Goal: Obtain resource: Obtain resource

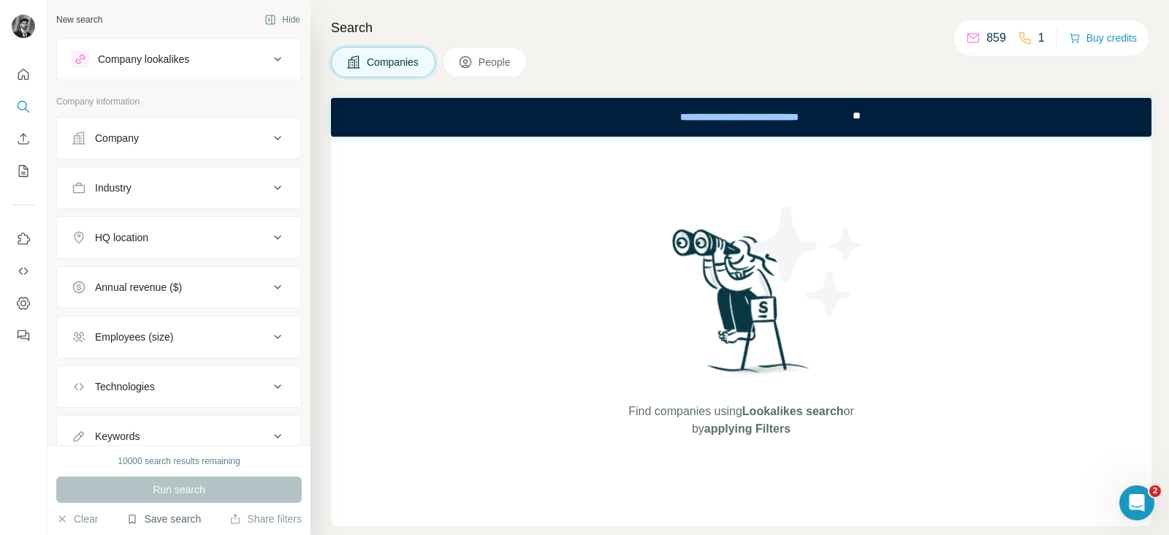
click at [164, 524] on button "Save search" at bounding box center [163, 518] width 75 height 15
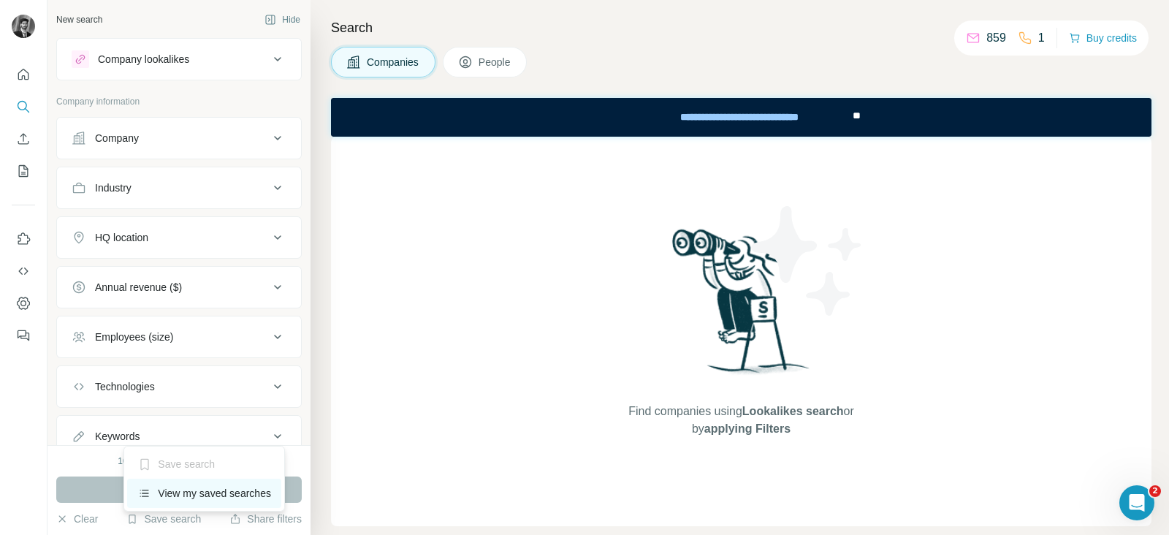
click at [218, 495] on div "View my saved searches" at bounding box center [204, 493] width 154 height 29
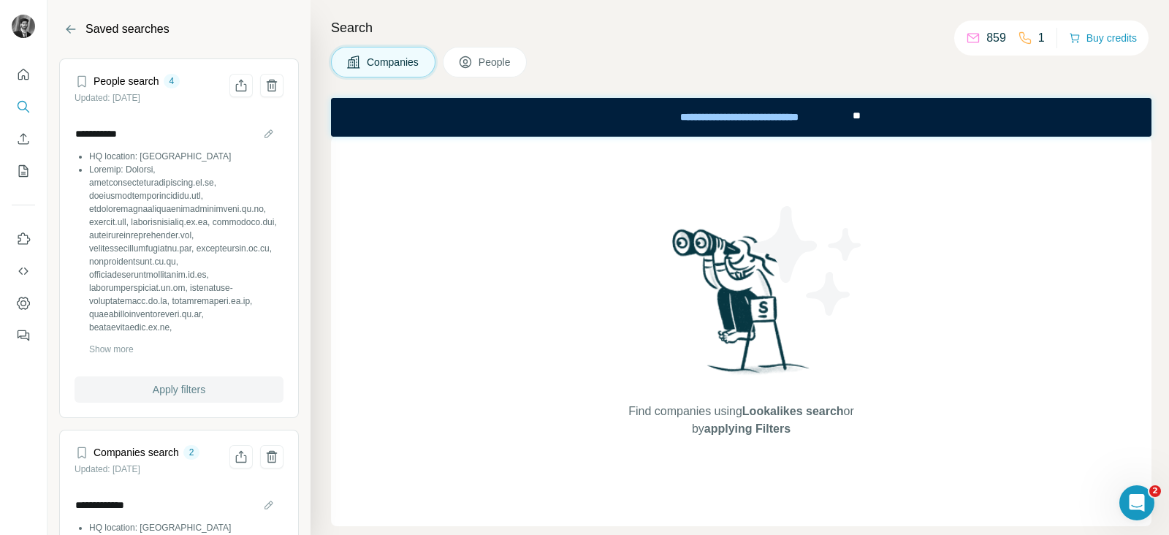
click at [164, 389] on span "Apply filters" at bounding box center [179, 389] width 53 height 15
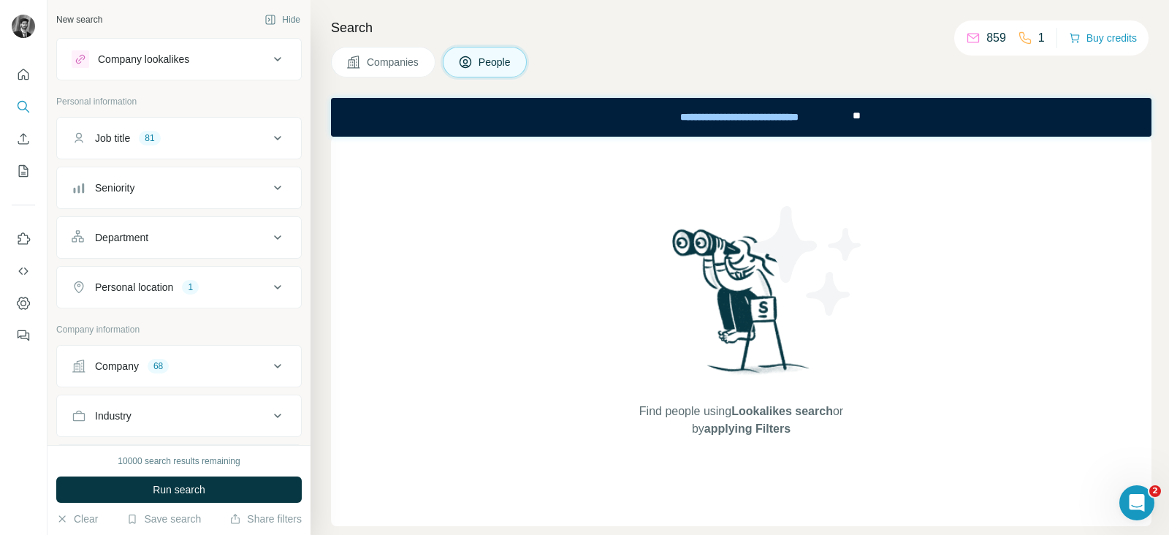
click at [254, 133] on div "Job title 81" at bounding box center [170, 138] width 197 height 15
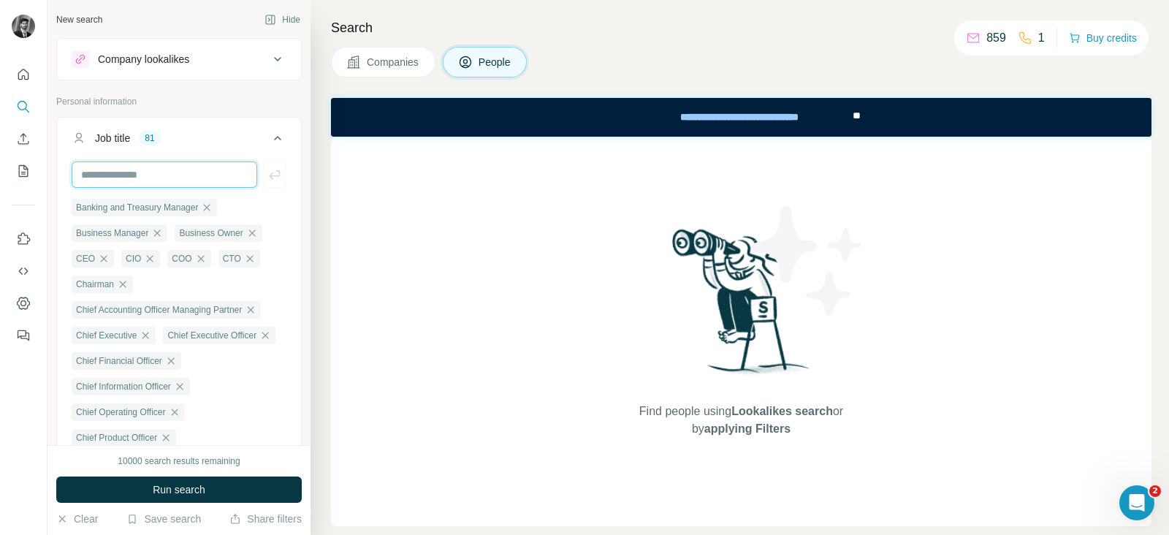
click at [190, 171] on input "text" at bounding box center [165, 174] width 186 height 26
type input "*****"
click at [267, 173] on icon "button" at bounding box center [274, 174] width 15 height 15
click at [168, 169] on input "text" at bounding box center [165, 174] width 186 height 26
type input "**********"
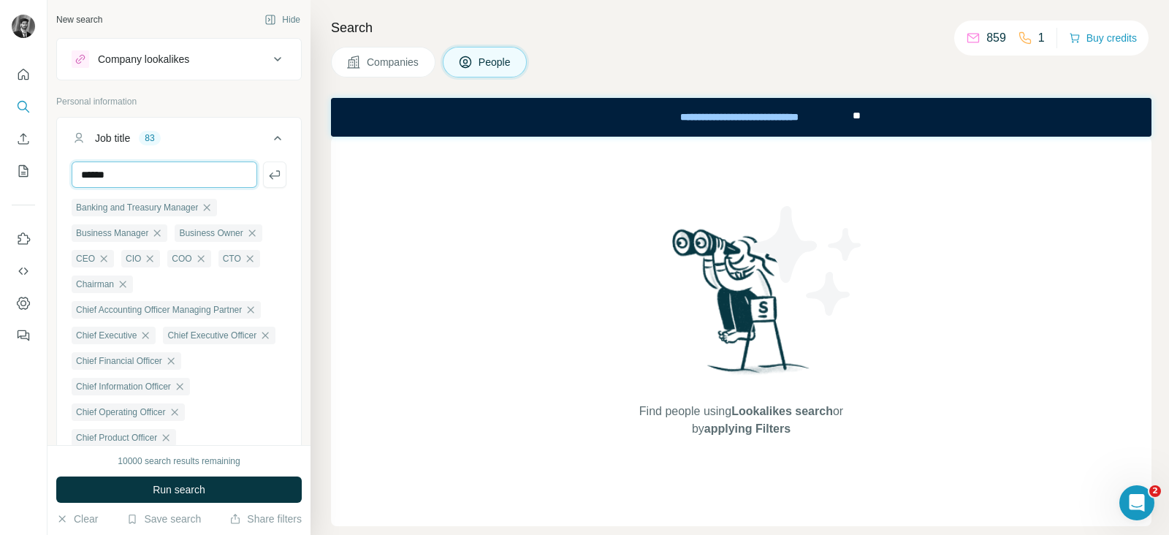
type input "**********"
click at [267, 175] on icon "button" at bounding box center [274, 174] width 15 height 15
click at [155, 177] on input "text" at bounding box center [165, 174] width 186 height 26
type input "**********"
click at [267, 173] on icon "button" at bounding box center [274, 174] width 15 height 15
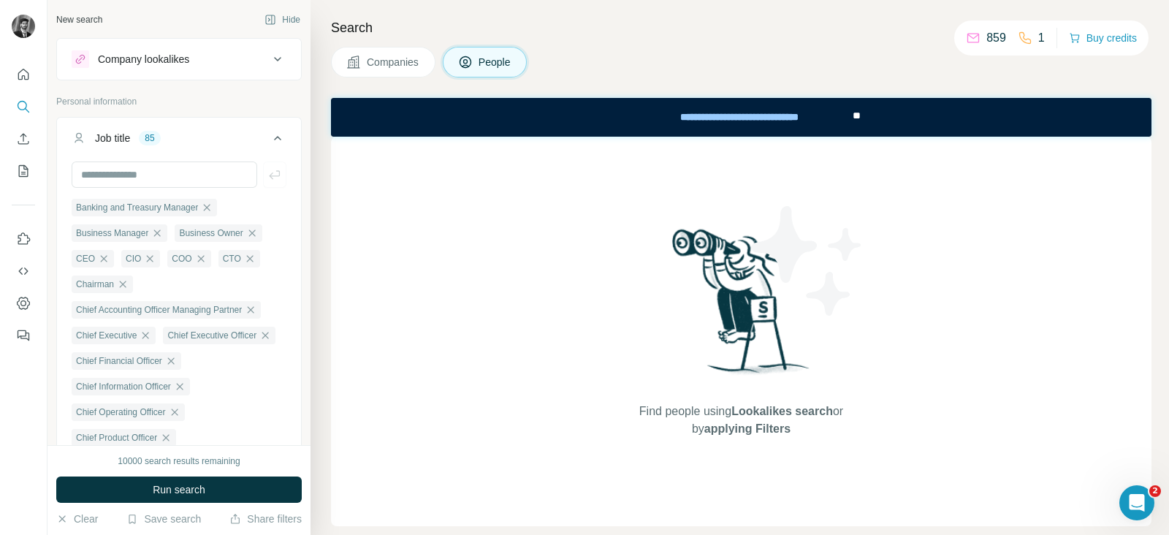
click at [386, 55] on span "Companies" at bounding box center [393, 62] width 53 height 15
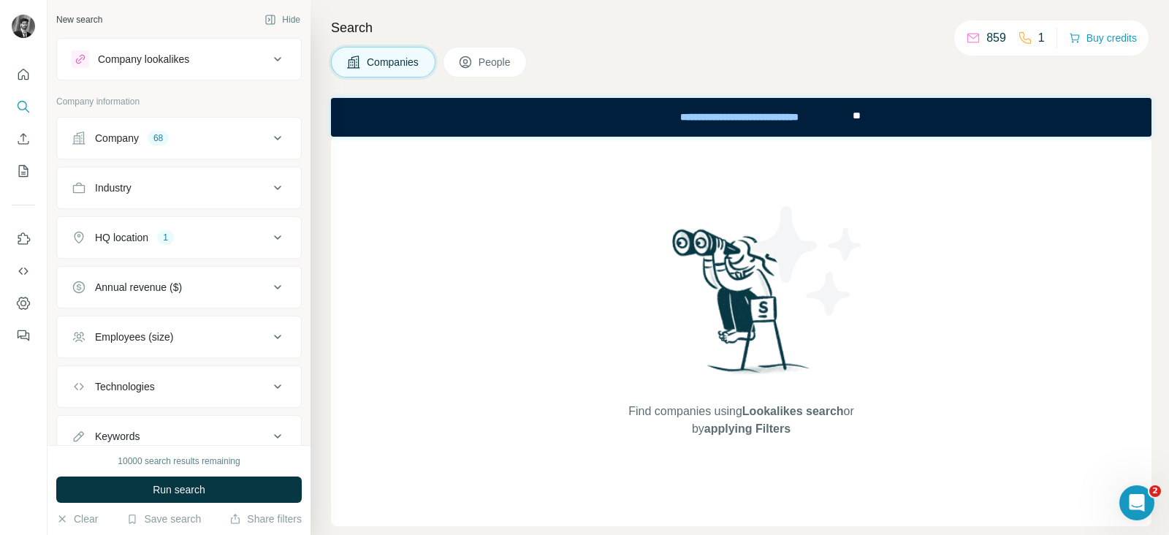
click at [231, 141] on div "Company 68" at bounding box center [170, 138] width 197 height 15
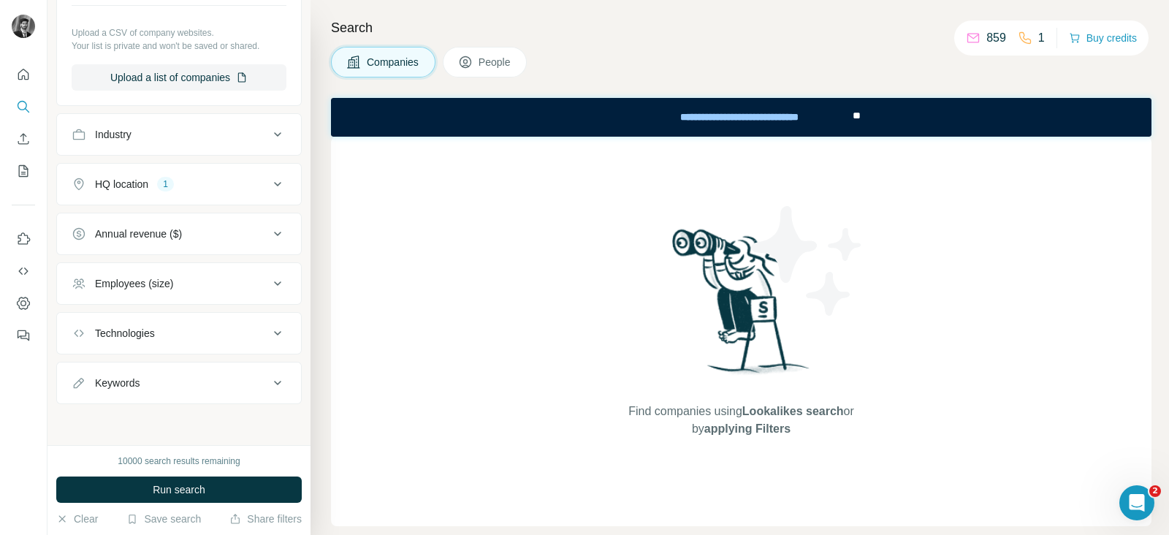
scroll to position [1501, 0]
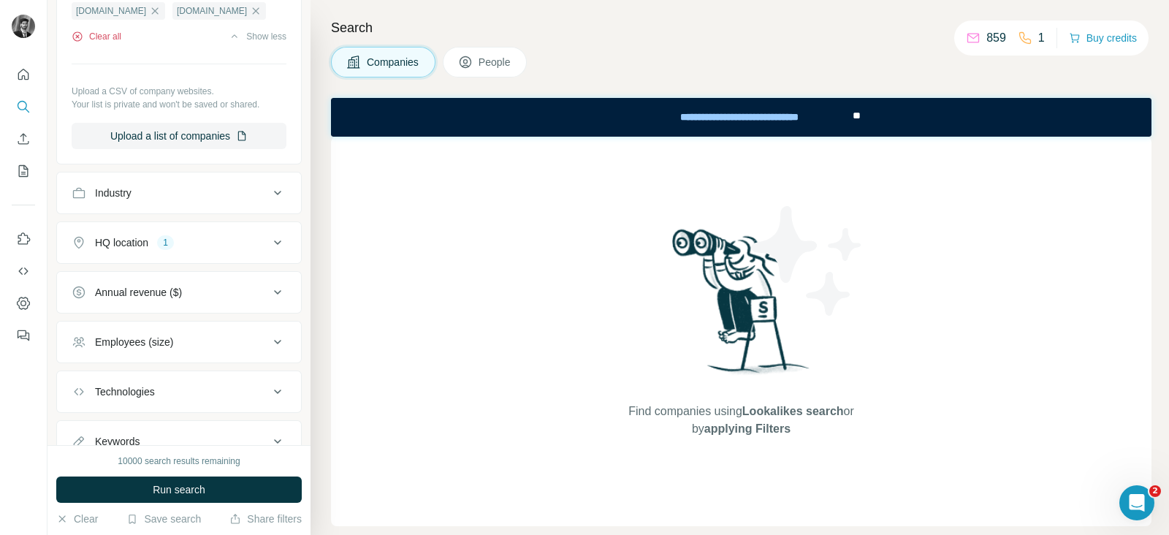
click at [102, 43] on button "Clear all" at bounding box center [97, 36] width 50 height 13
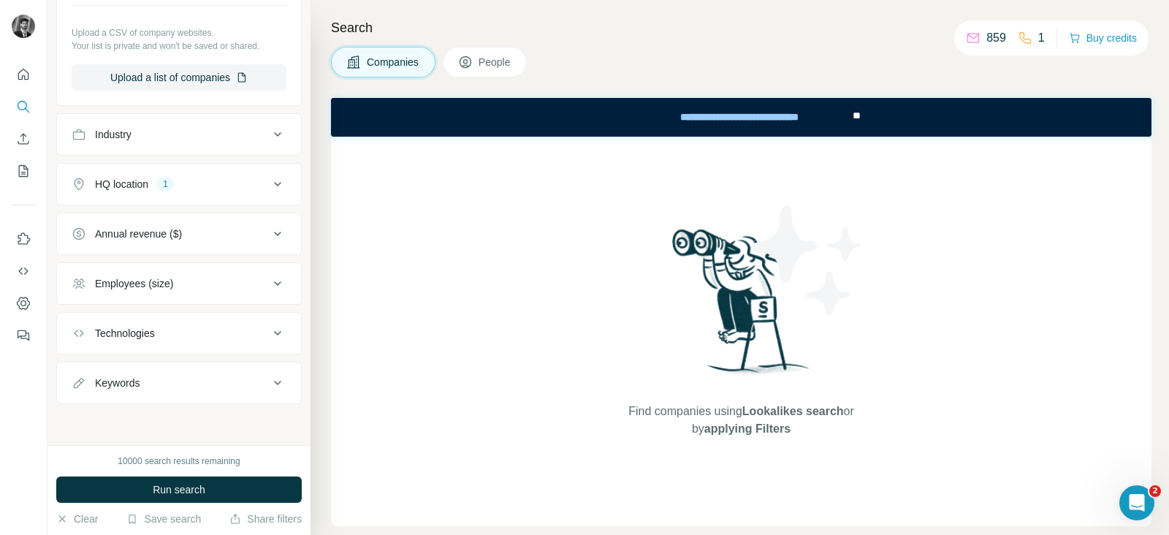
scroll to position [0, 0]
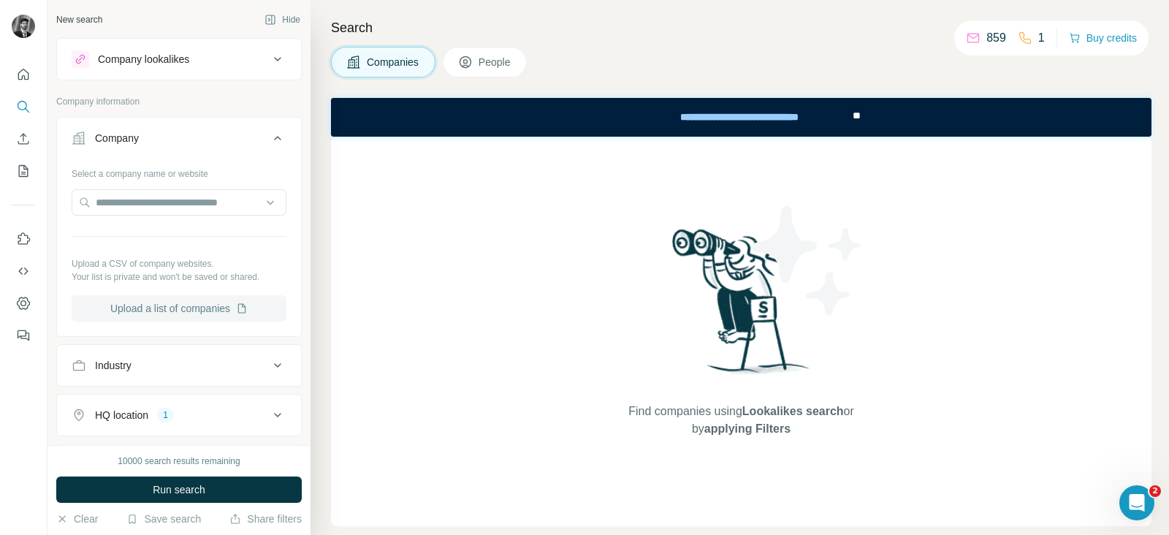
click at [211, 311] on button "Upload a list of companies" at bounding box center [179, 308] width 215 height 26
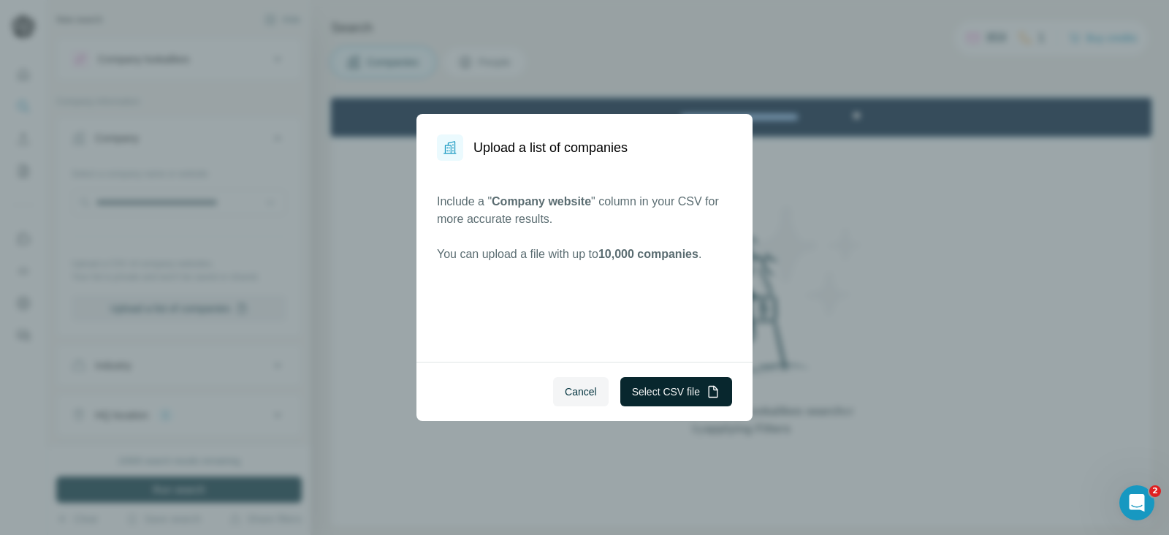
click at [634, 381] on button "Select CSV file" at bounding box center [676, 391] width 112 height 29
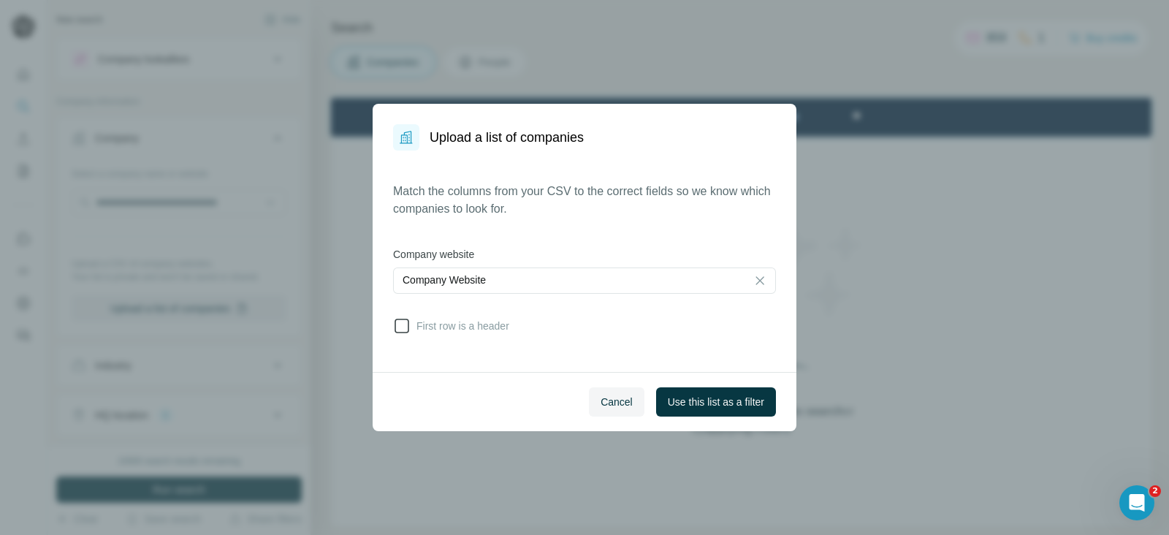
click at [406, 323] on icon at bounding box center [402, 326] width 18 height 18
click at [742, 416] on div "Cancel Use this list as a filter" at bounding box center [585, 401] width 424 height 59
click at [735, 400] on span "Use this list as a filter" at bounding box center [716, 402] width 96 height 15
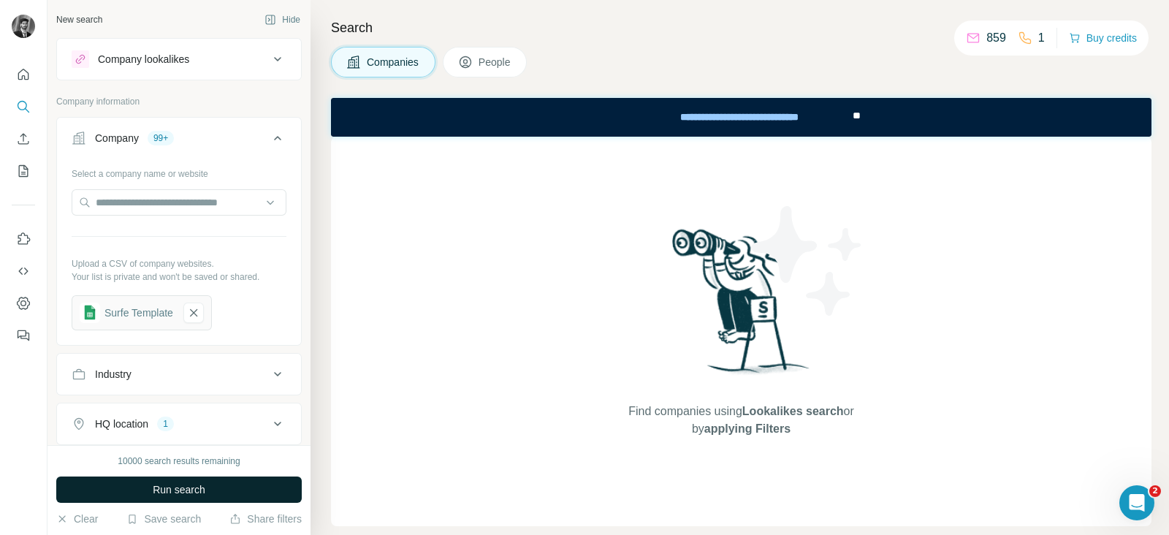
click at [194, 484] on span "Run search" at bounding box center [179, 489] width 53 height 15
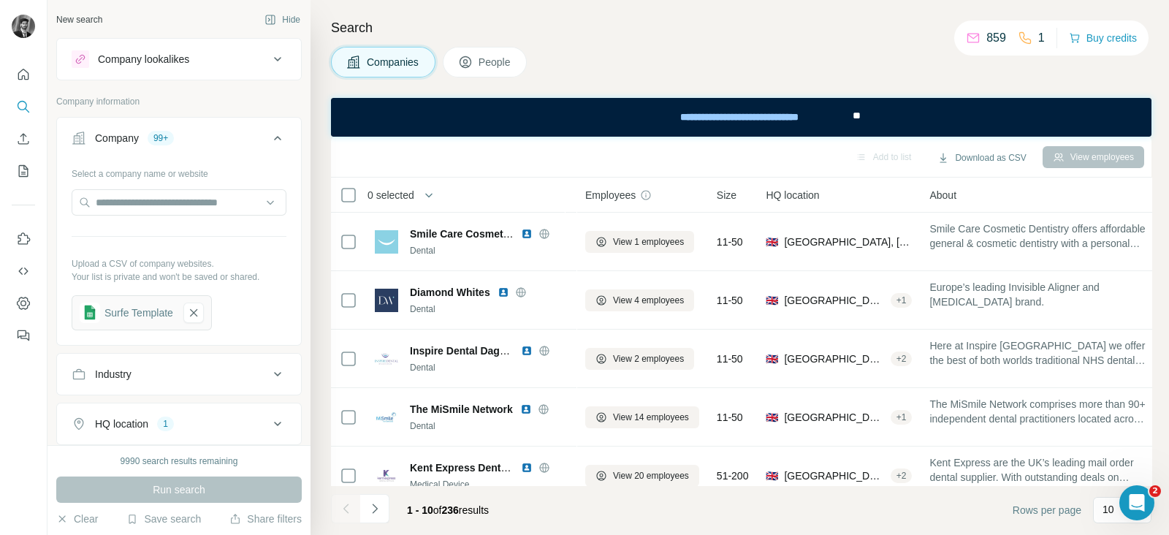
click at [466, 55] on icon at bounding box center [465, 62] width 15 height 15
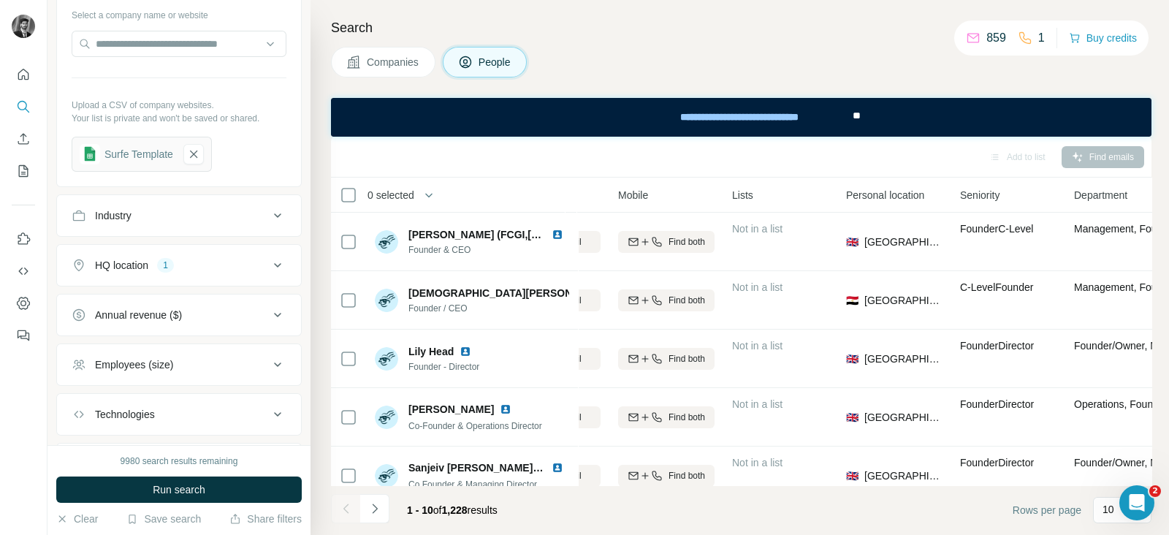
scroll to position [478, 0]
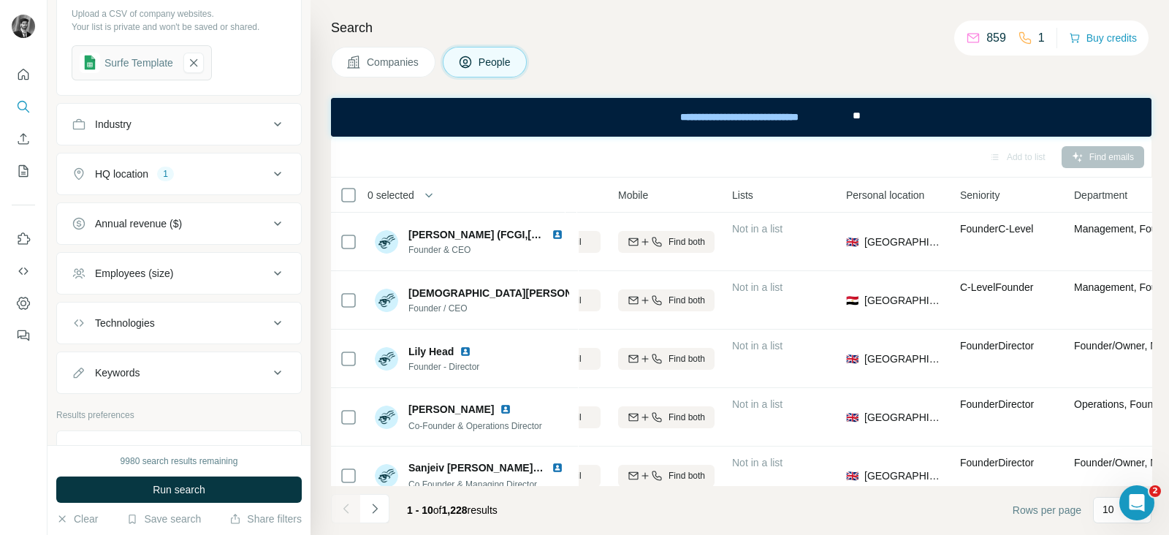
click at [269, 273] on icon at bounding box center [278, 273] width 18 height 18
click at [85, 328] on icon at bounding box center [81, 333] width 18 height 18
click at [79, 357] on icon at bounding box center [81, 360] width 18 height 18
click at [83, 380] on icon at bounding box center [81, 387] width 18 height 18
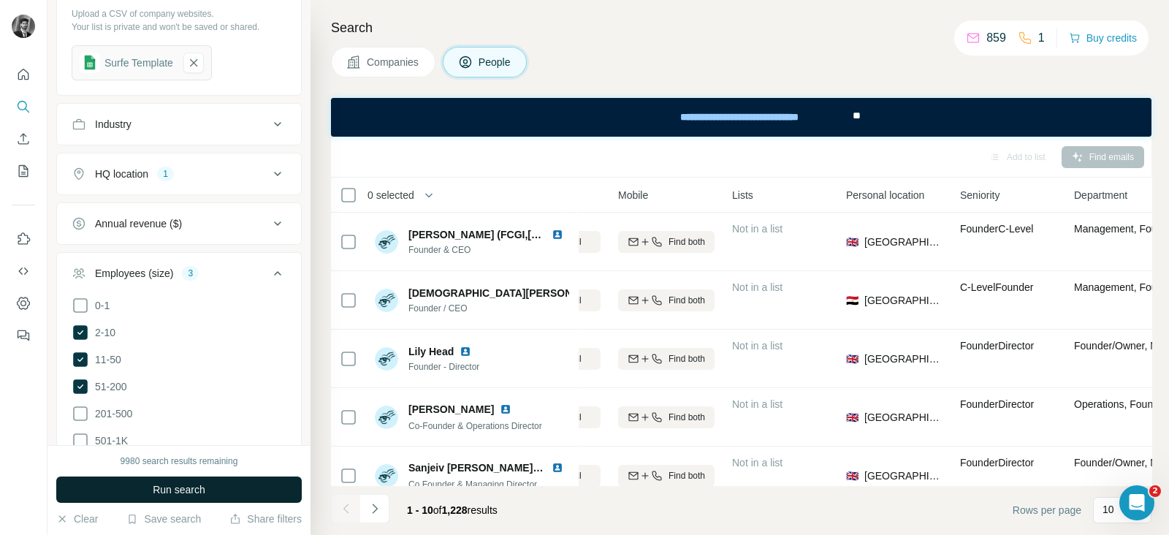
click at [237, 490] on button "Run search" at bounding box center [178, 489] width 245 height 26
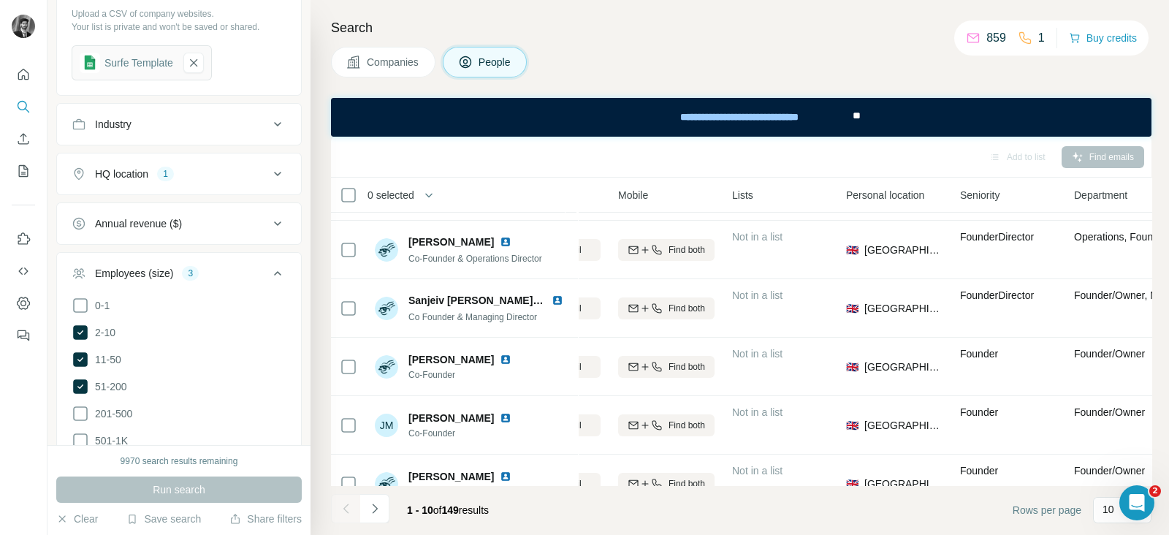
scroll to position [0, 245]
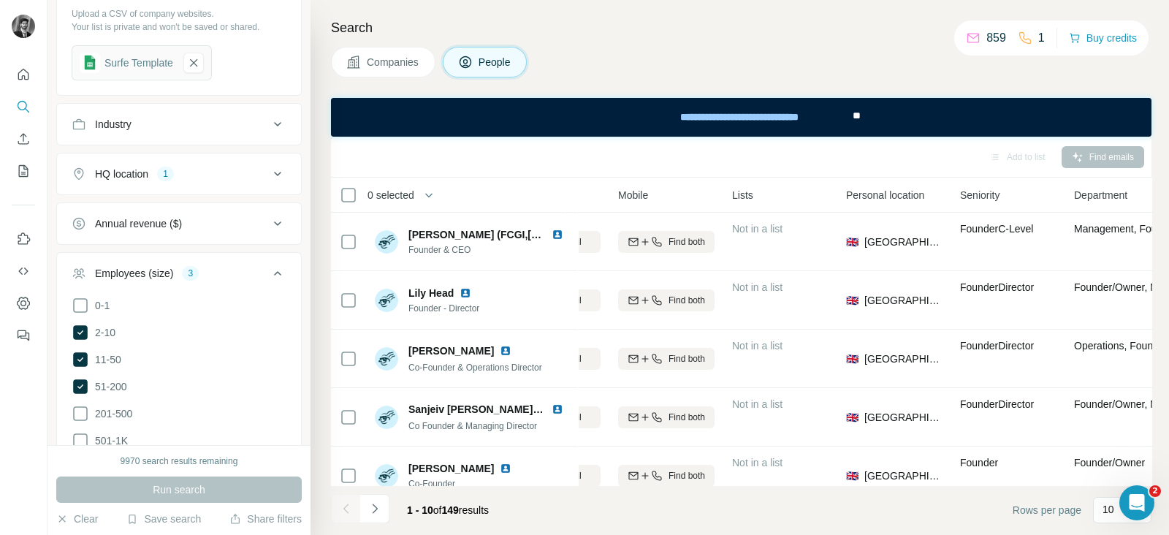
click at [378, 60] on span "Companies" at bounding box center [393, 62] width 53 height 15
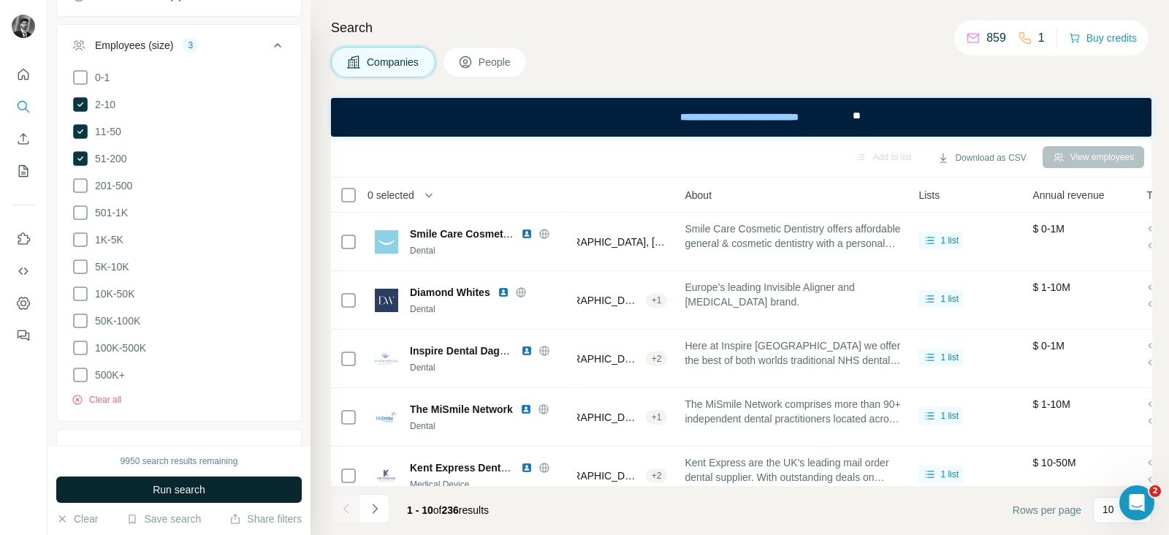
click at [186, 489] on span "Run search" at bounding box center [179, 489] width 53 height 15
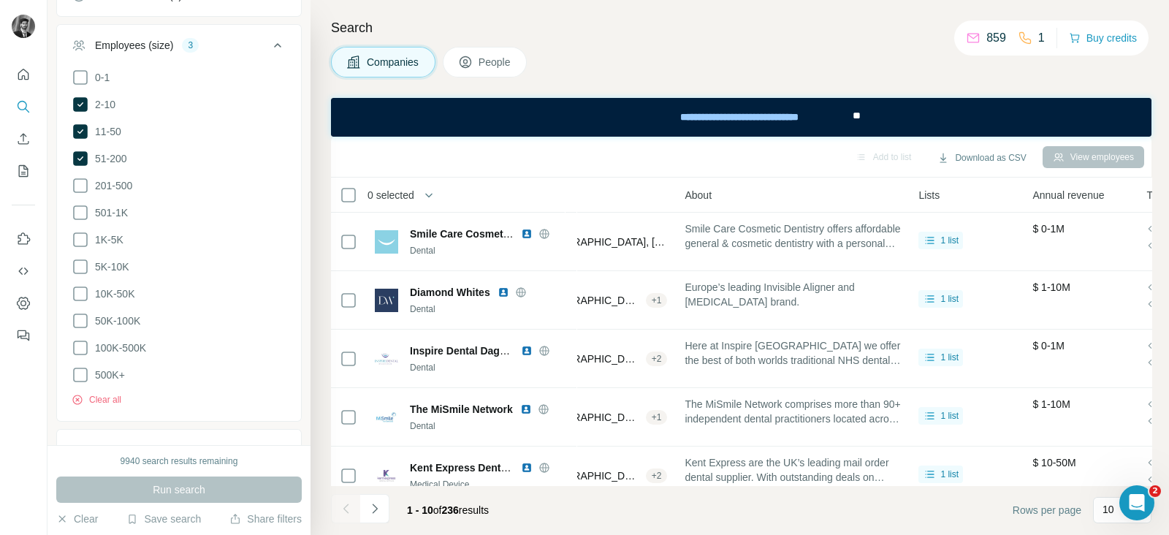
click at [494, 61] on span "People" at bounding box center [496, 62] width 34 height 15
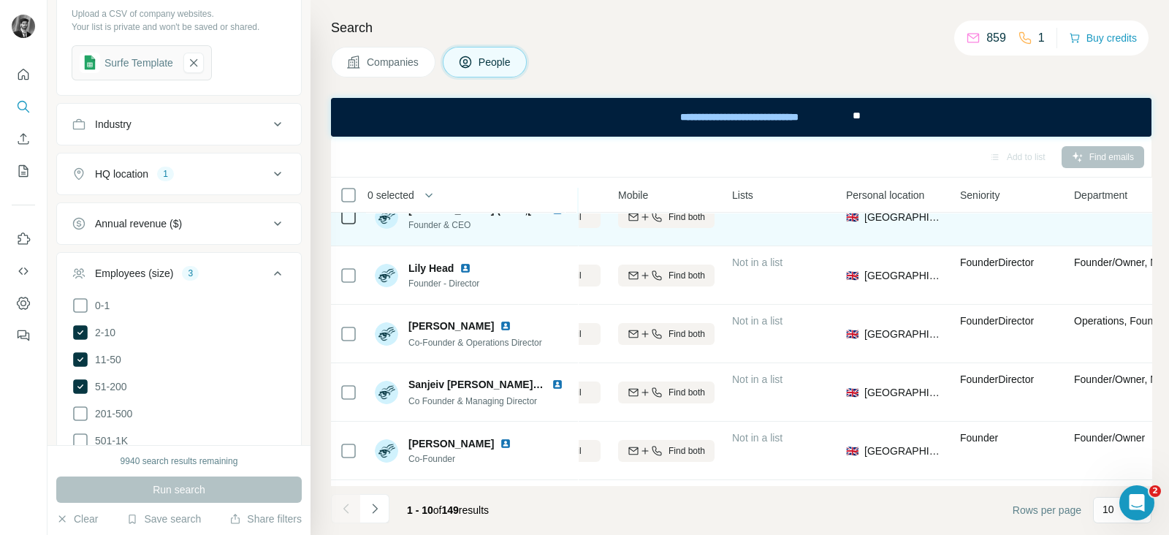
scroll to position [0, 245]
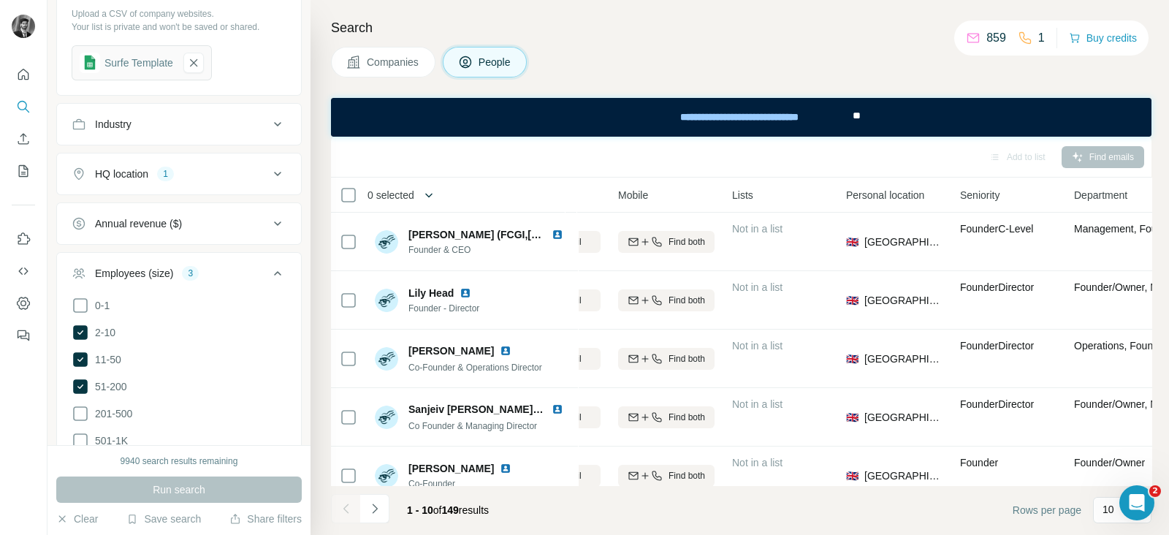
click at [433, 199] on icon "button" at bounding box center [429, 195] width 15 height 15
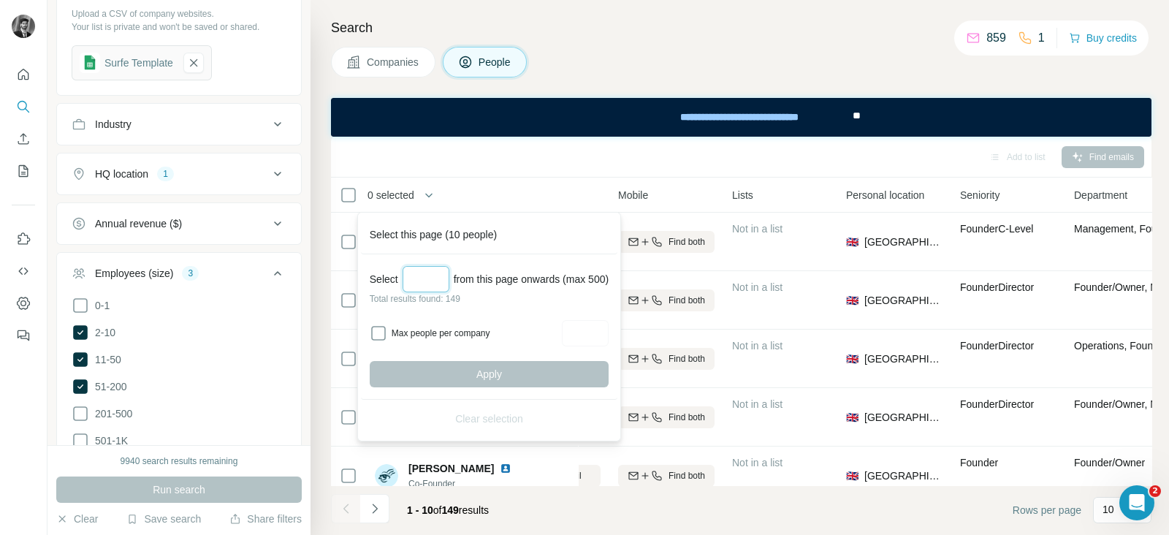
click at [443, 285] on input "Select a number (up to 500)" at bounding box center [426, 279] width 47 height 26
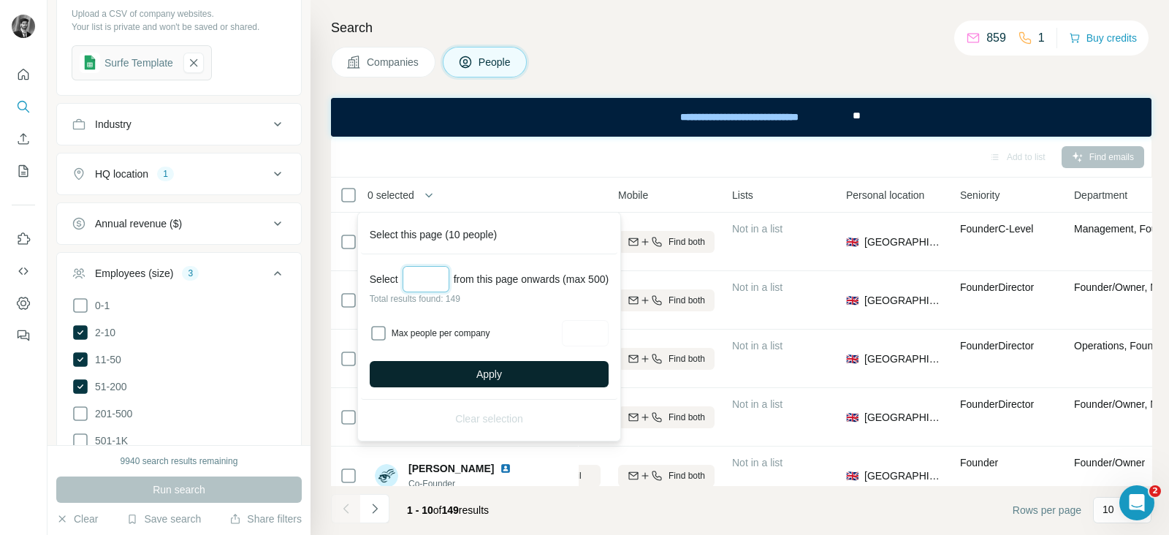
type input "***"
click at [469, 377] on button "Apply" at bounding box center [489, 374] width 239 height 26
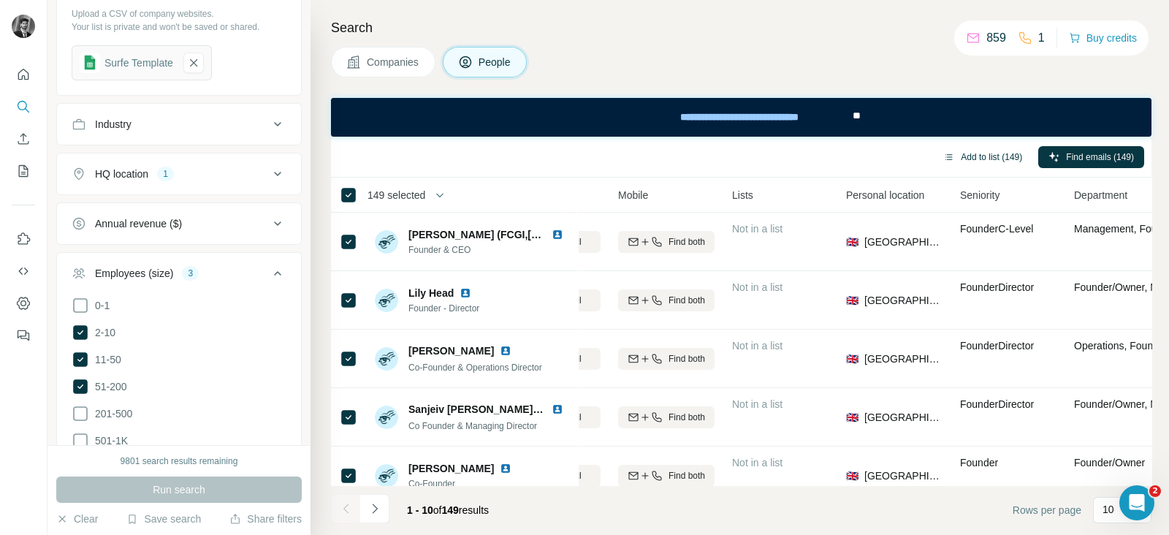
click at [968, 151] on button "Add to list (149)" at bounding box center [982, 157] width 99 height 22
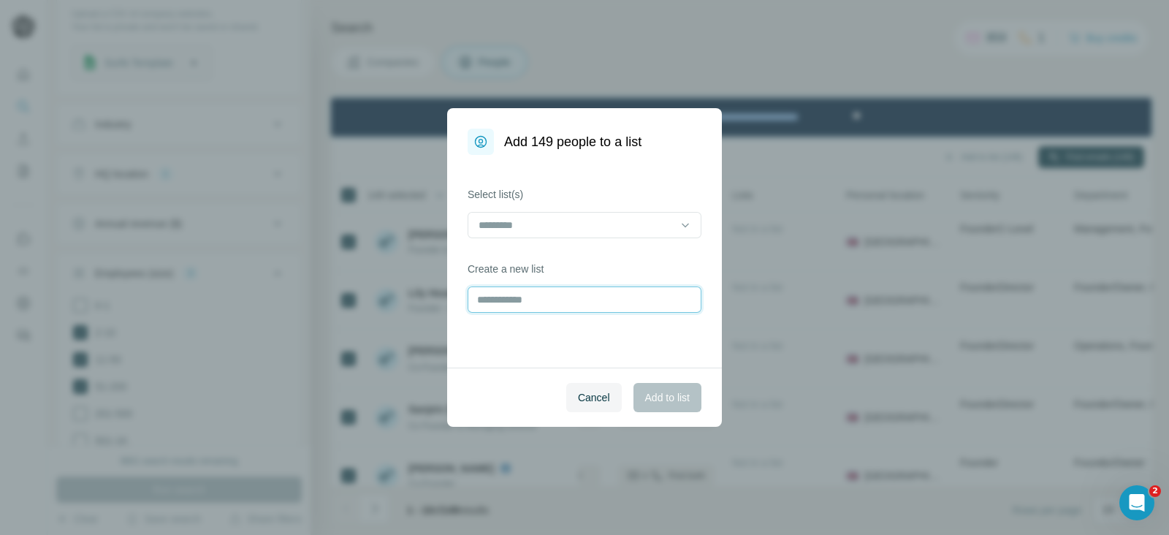
click at [579, 303] on input "text" at bounding box center [585, 299] width 234 height 26
type input "**********"
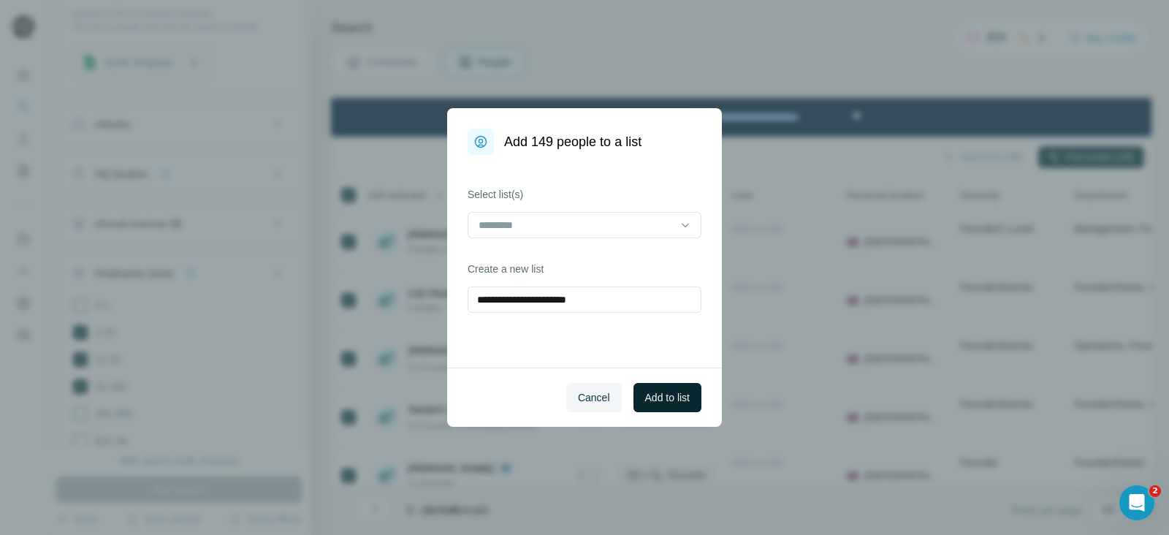
click at [670, 403] on span "Add to list" at bounding box center [667, 397] width 45 height 15
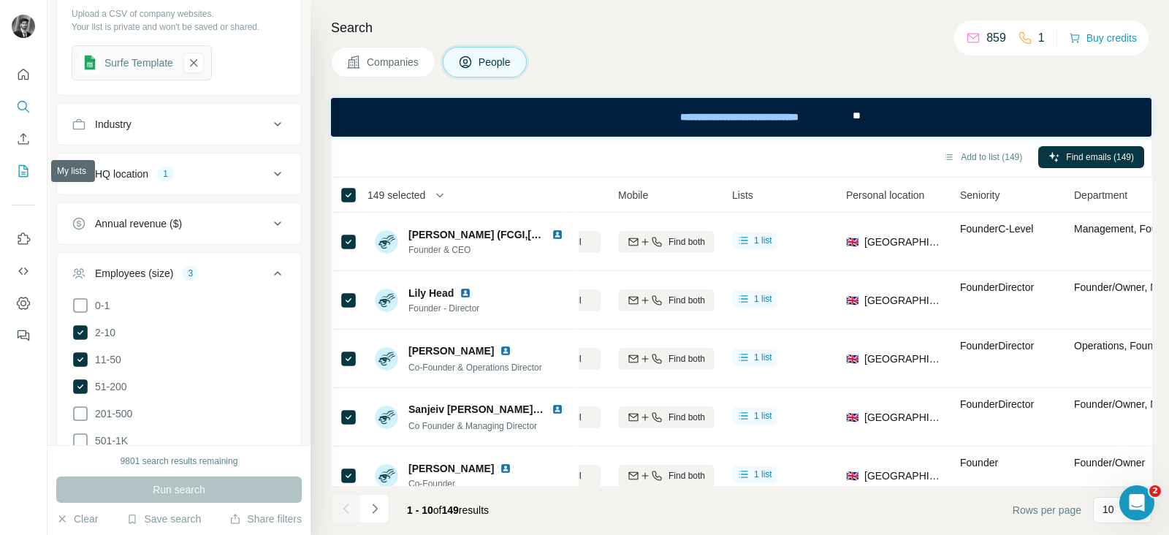
click at [20, 171] on icon "My lists" at bounding box center [23, 171] width 15 height 15
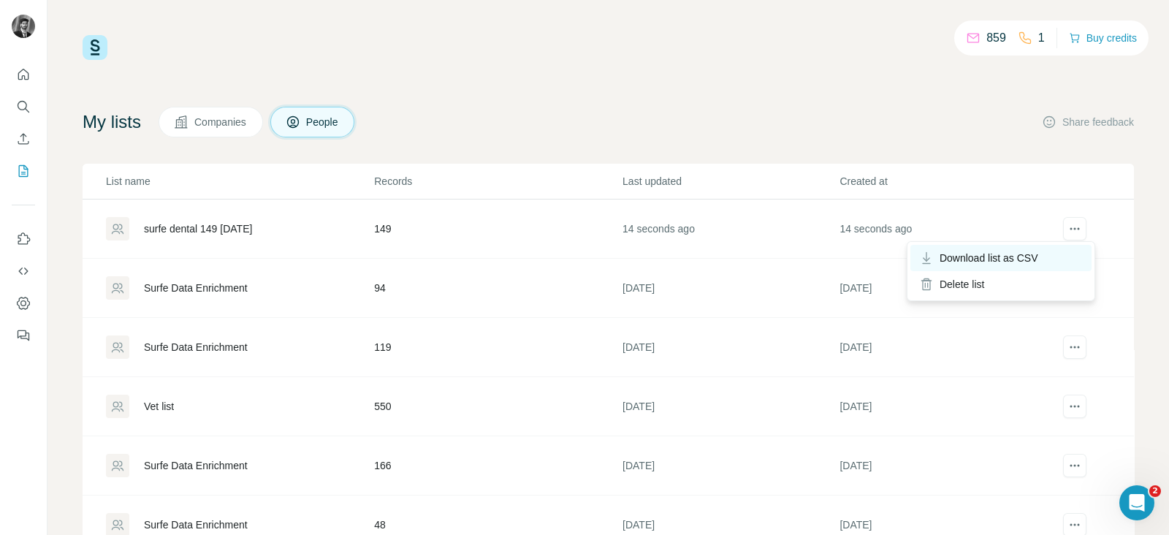
click at [1038, 259] on span "Download list as CSV" at bounding box center [989, 258] width 99 height 15
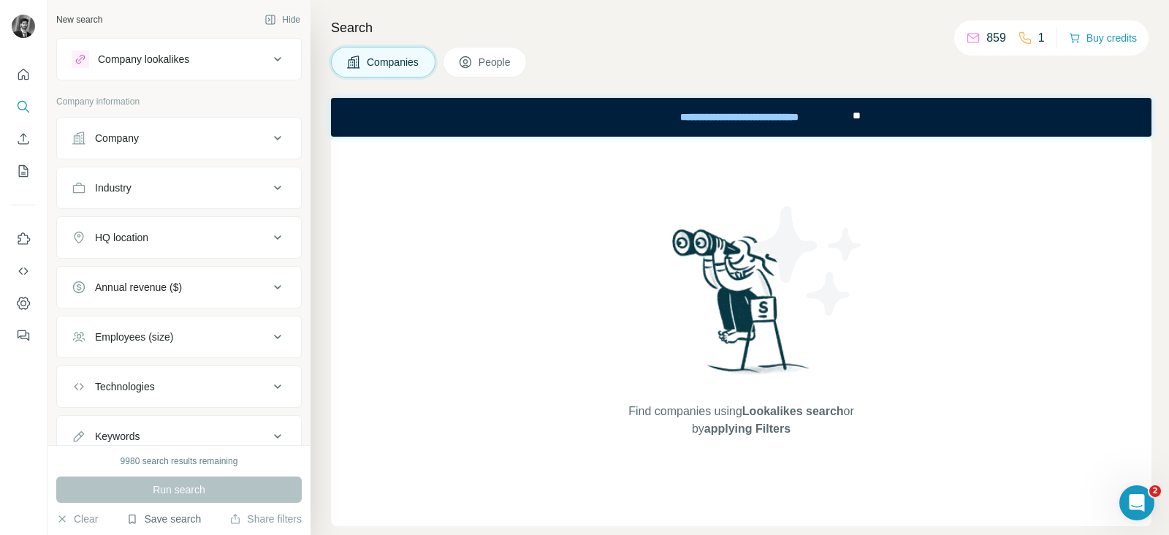
click at [161, 525] on button "Save search" at bounding box center [163, 518] width 75 height 15
click at [208, 492] on div "View my saved searches" at bounding box center [204, 493] width 154 height 29
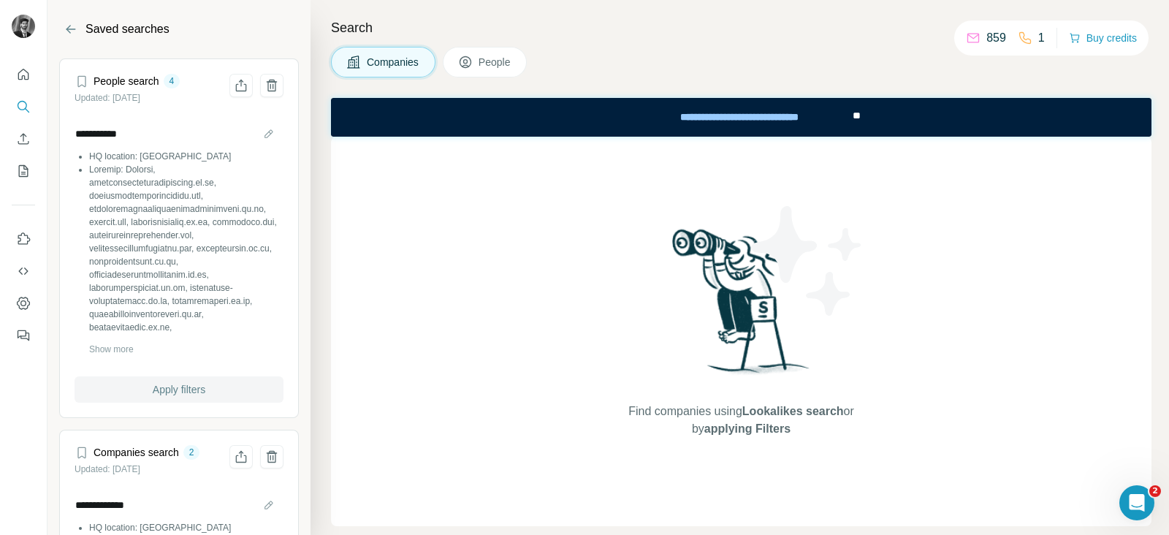
click at [168, 392] on span "Apply filters" at bounding box center [179, 389] width 53 height 15
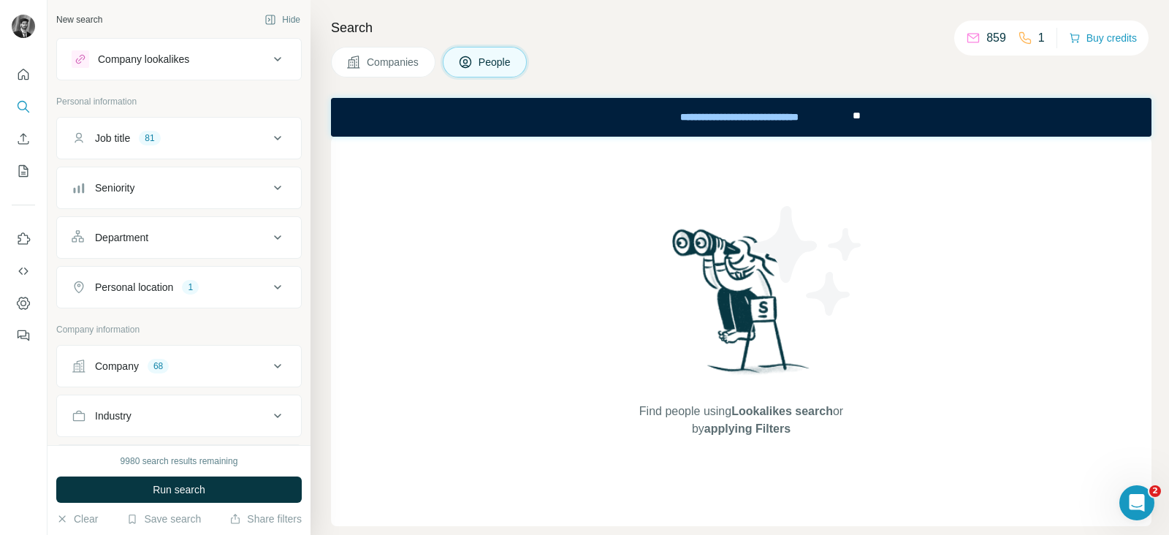
click at [269, 288] on icon at bounding box center [278, 287] width 18 height 18
click at [91, 385] on button "Clear all" at bounding box center [97, 382] width 50 height 13
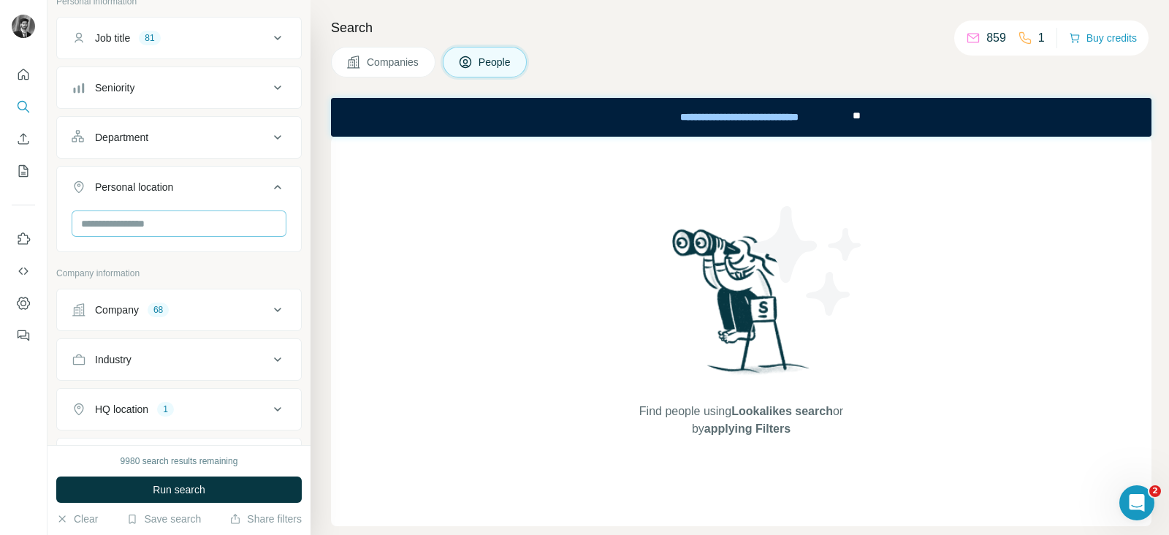
scroll to position [113, 0]
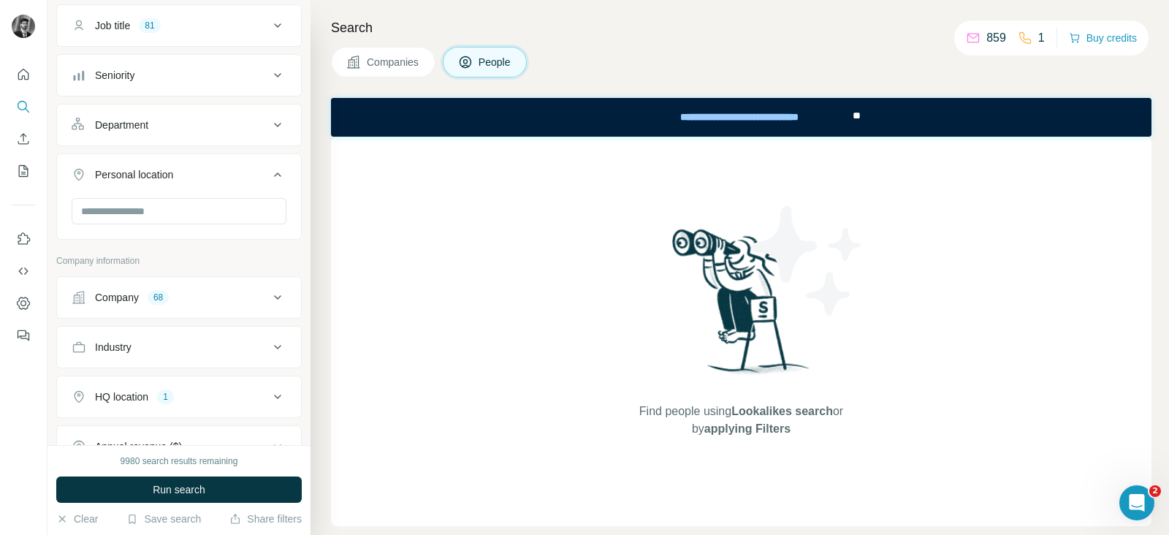
click at [269, 300] on icon at bounding box center [278, 298] width 18 height 18
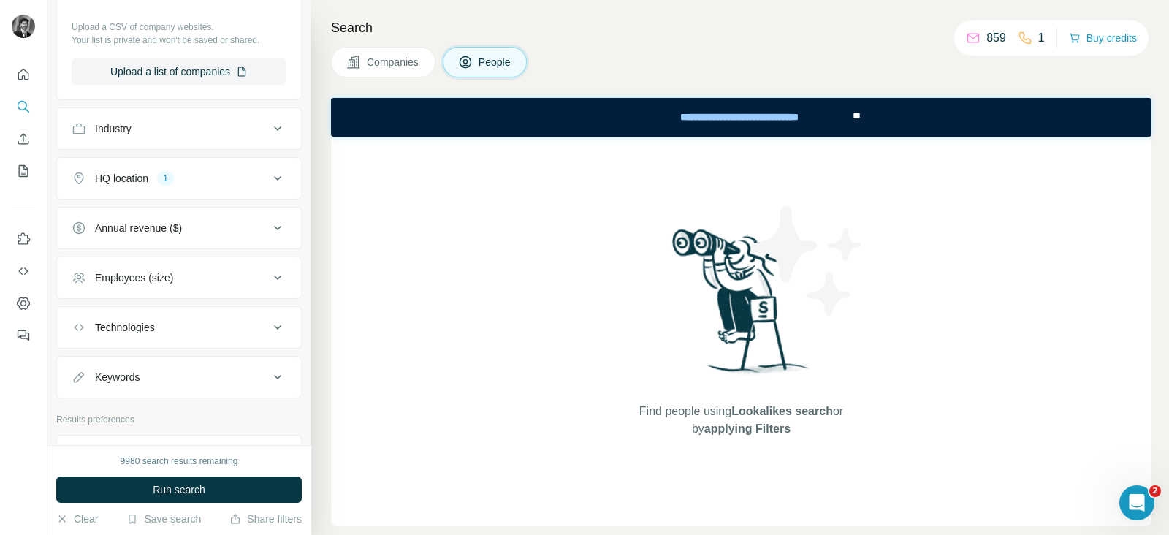
scroll to position [1812, 0]
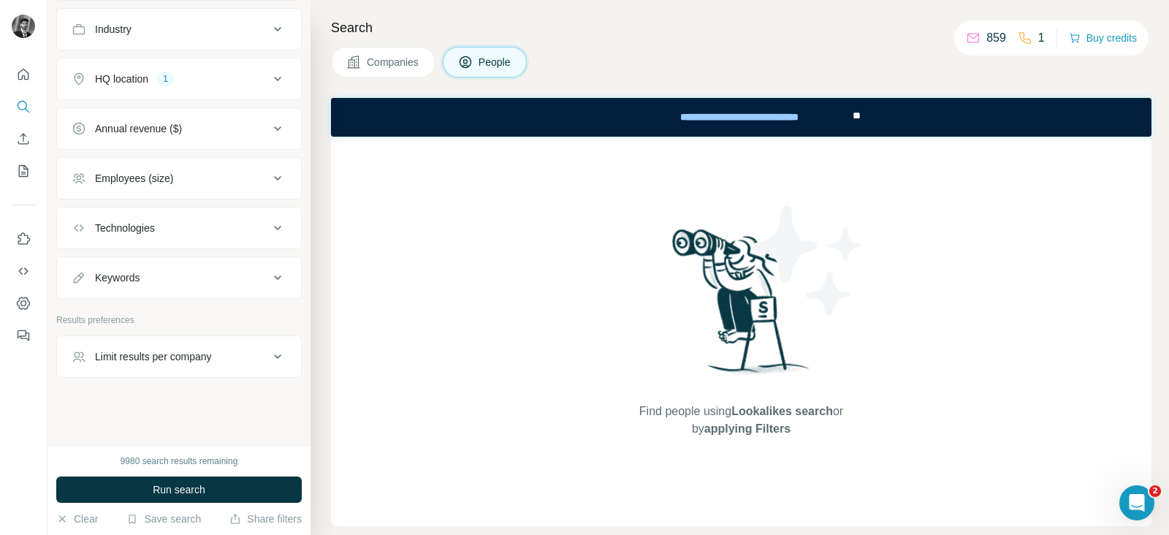
scroll to position [221, 0]
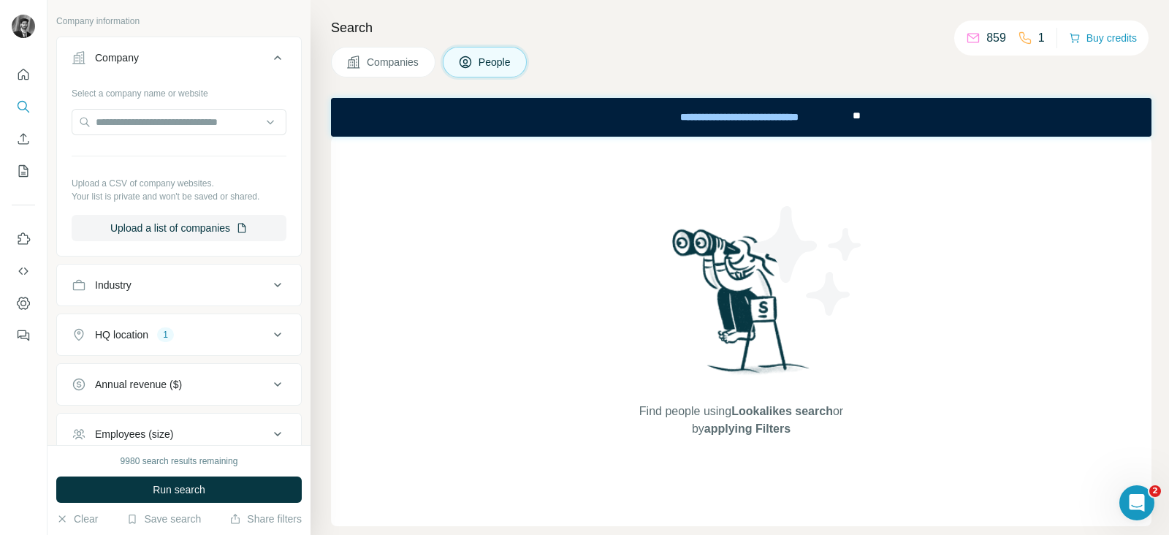
scroll to position [363, 0]
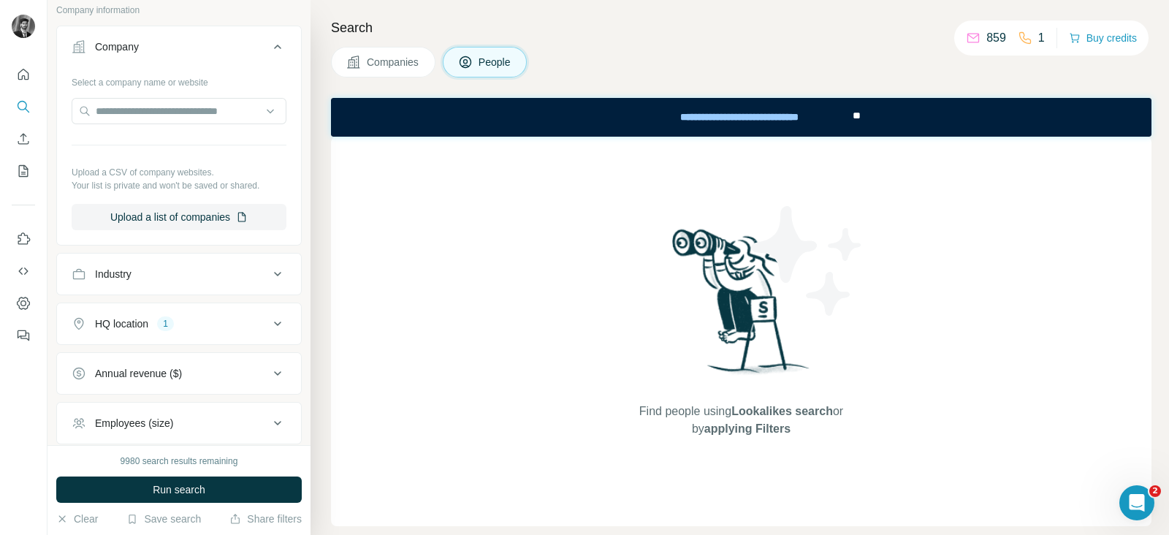
click at [232, 320] on div "HQ location 1" at bounding box center [170, 323] width 197 height 15
click at [96, 416] on button "Clear all" at bounding box center [97, 418] width 50 height 13
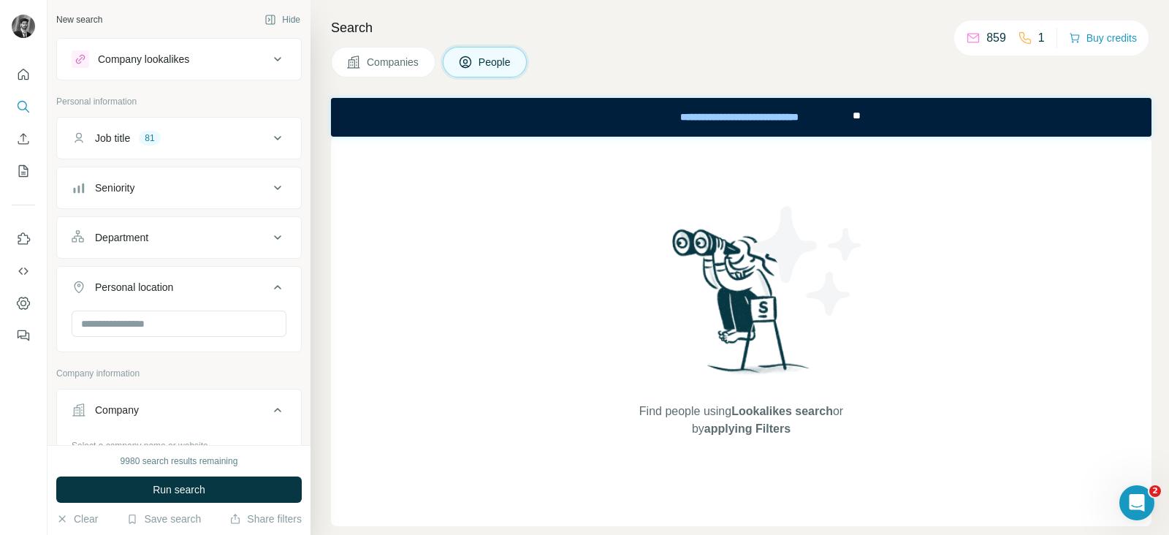
click at [240, 138] on div "Job title 81" at bounding box center [170, 138] width 197 height 15
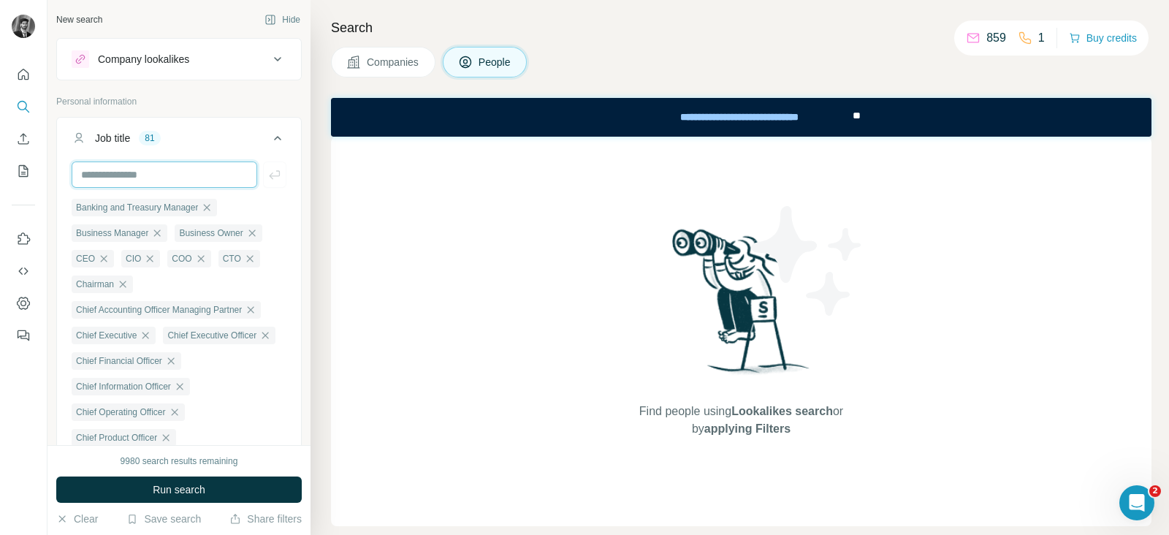
click at [180, 169] on input "text" at bounding box center [165, 174] width 186 height 26
type input "*****"
click at [267, 169] on icon "button" at bounding box center [274, 174] width 15 height 15
click at [199, 175] on input "text" at bounding box center [165, 174] width 186 height 26
click at [201, 163] on input "text" at bounding box center [165, 174] width 186 height 26
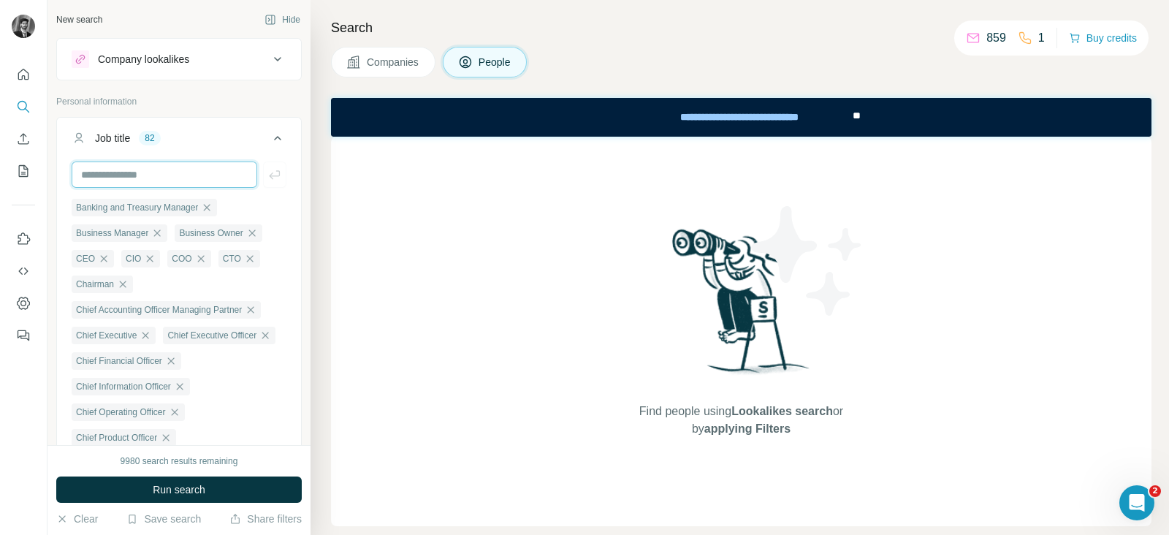
click at [190, 173] on input "text" at bounding box center [165, 174] width 186 height 26
type input "**********"
click at [267, 168] on icon "button" at bounding box center [274, 174] width 15 height 15
click at [169, 177] on input "text" at bounding box center [165, 174] width 186 height 26
click at [190, 169] on input "text" at bounding box center [165, 174] width 186 height 26
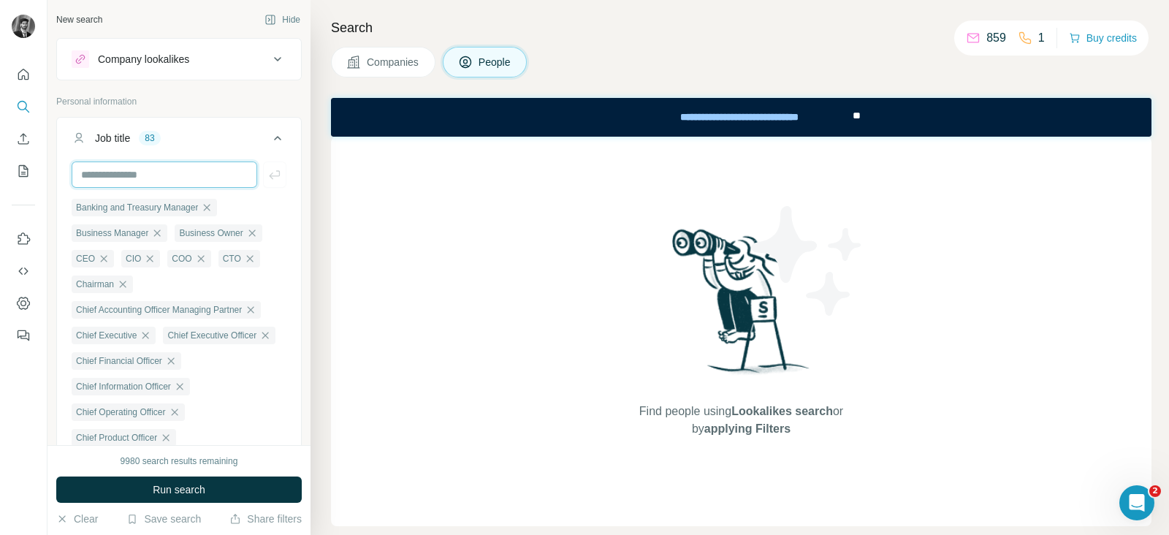
type input "**********"
click at [267, 171] on icon "button" at bounding box center [274, 174] width 15 height 15
click at [175, 171] on input "text" at bounding box center [165, 174] width 186 height 26
click at [209, 167] on input "text" at bounding box center [165, 174] width 186 height 26
type input "**********"
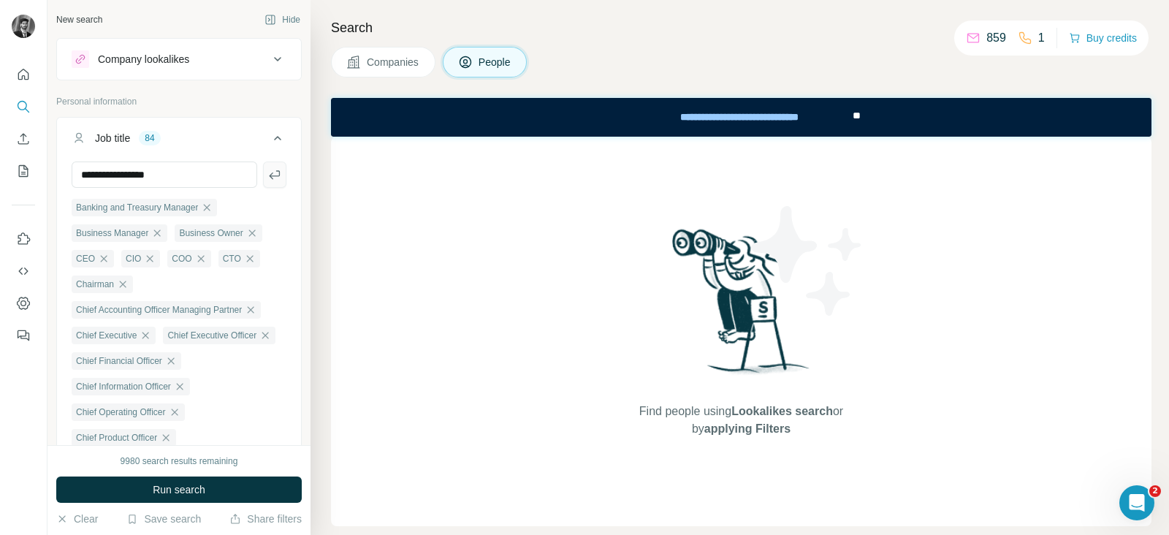
click at [267, 173] on icon "button" at bounding box center [274, 174] width 15 height 15
click at [190, 178] on input "text" at bounding box center [165, 174] width 186 height 26
click at [161, 173] on input "text" at bounding box center [165, 174] width 186 height 26
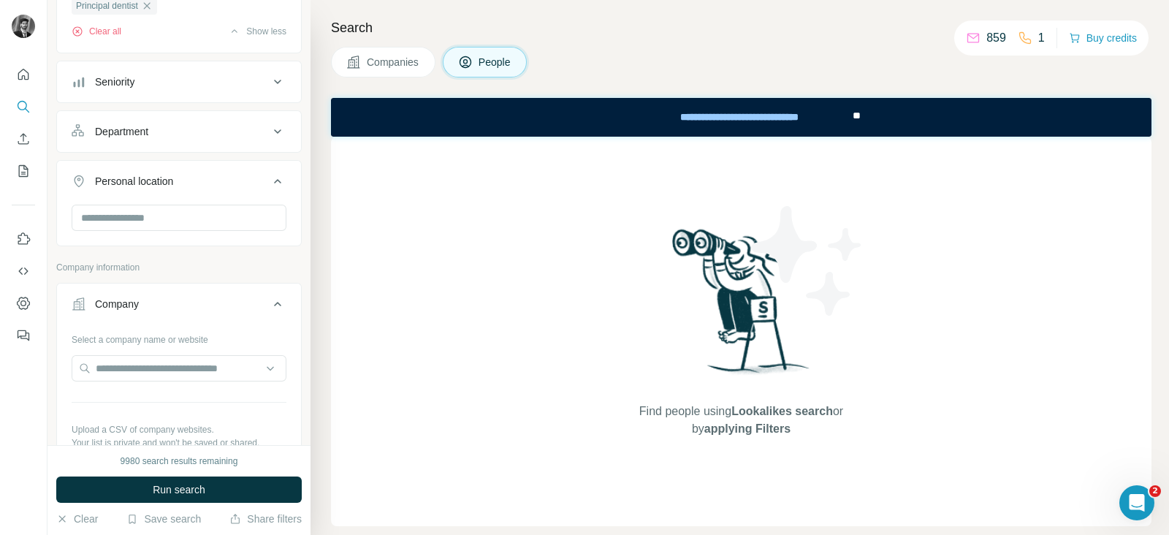
scroll to position [1565, 0]
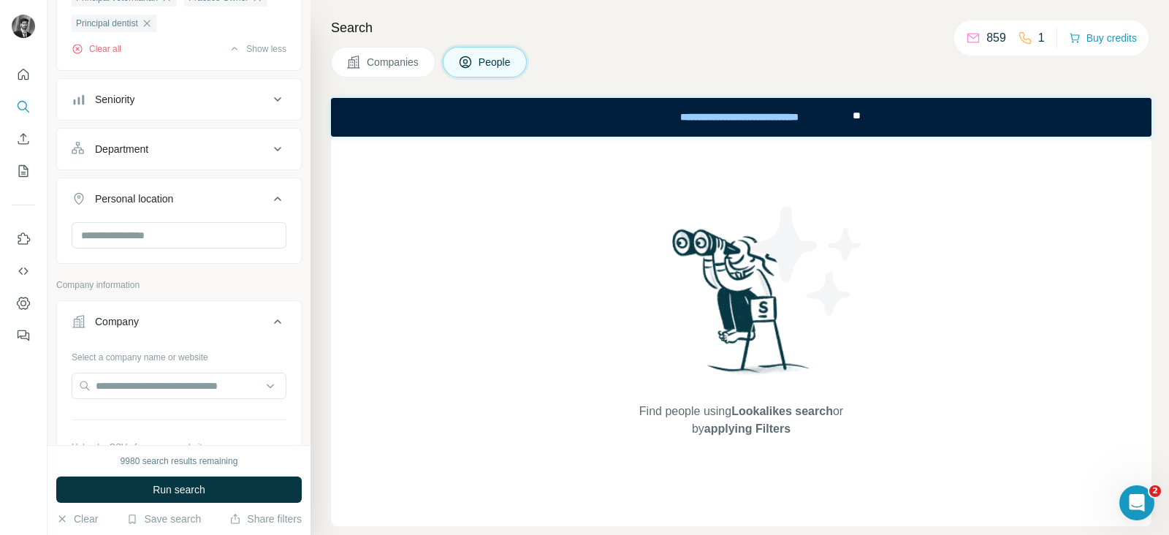
click at [378, 267] on div "Find people using Lookalikes search or by applying Filters" at bounding box center [741, 331] width 820 height 389
click at [161, 523] on button "Save search" at bounding box center [163, 518] width 75 height 15
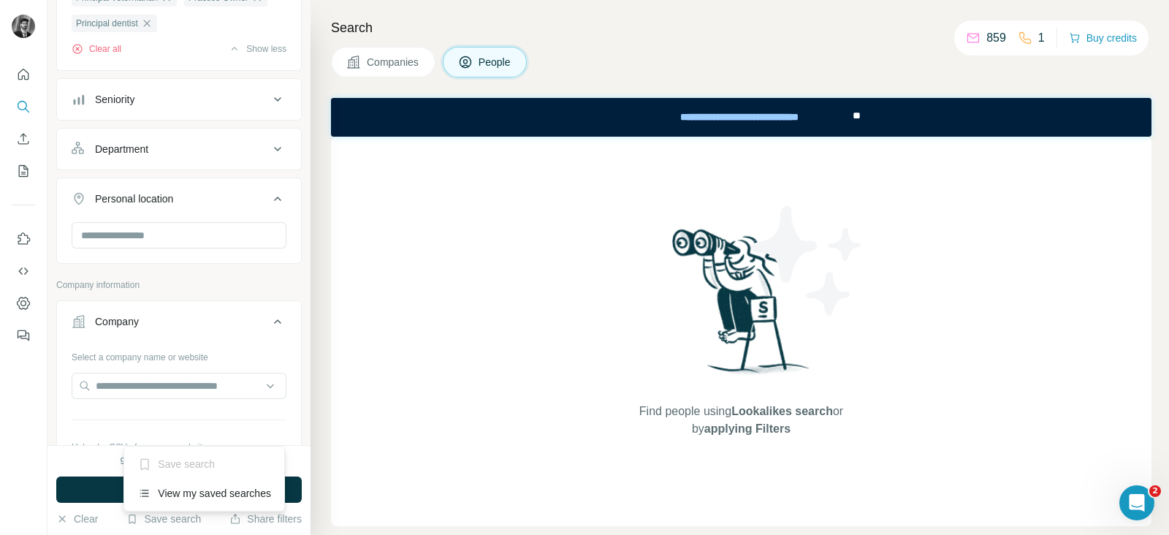
click at [171, 462] on div "Save search" at bounding box center [204, 463] width 154 height 29
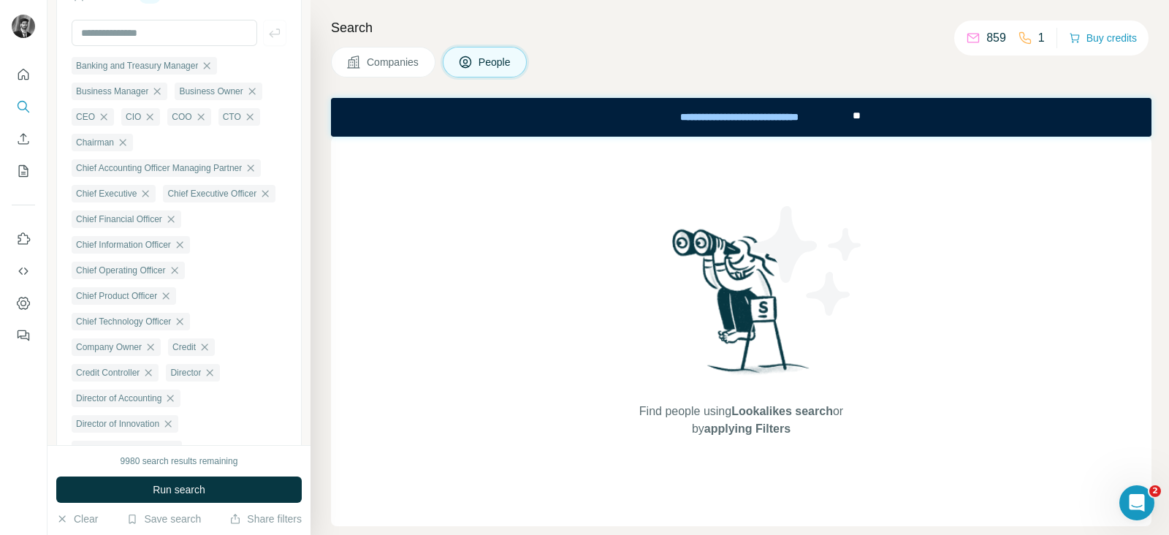
scroll to position [0, 0]
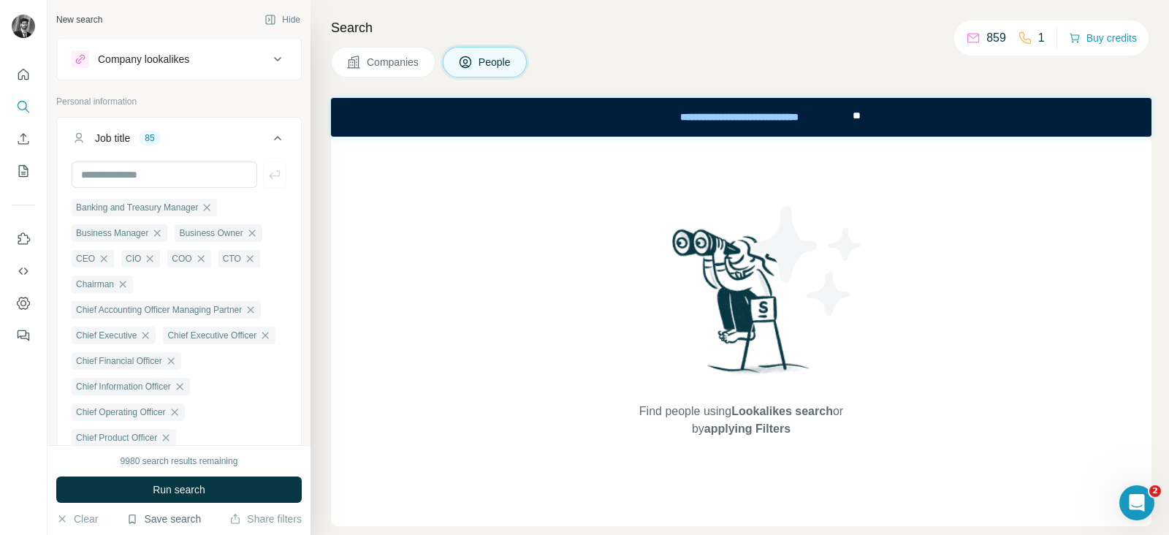
click at [157, 517] on button "Save search" at bounding box center [163, 518] width 75 height 15
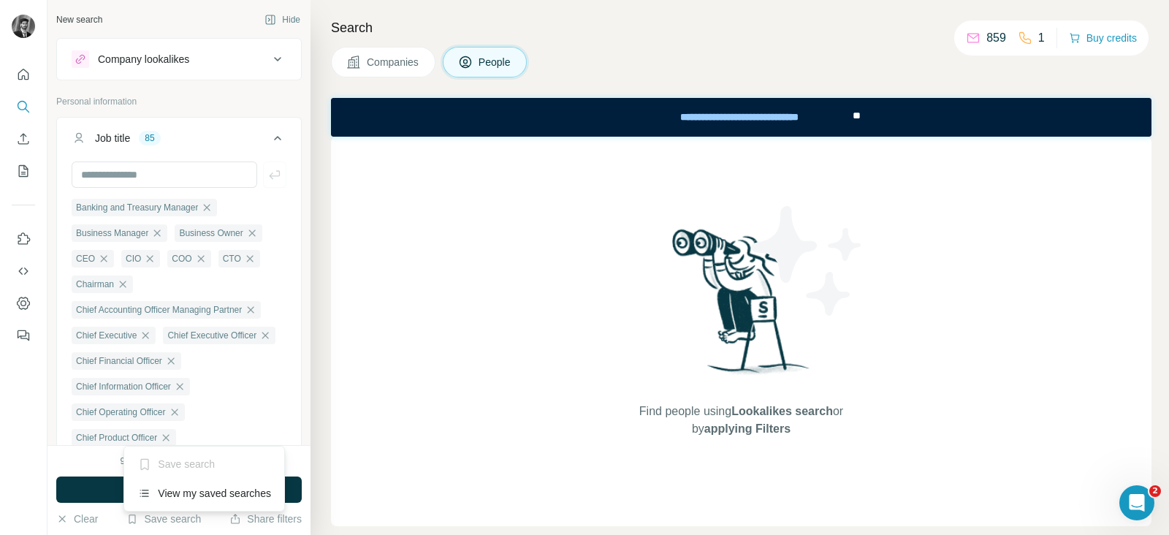
click at [170, 460] on div "Save search" at bounding box center [204, 463] width 154 height 29
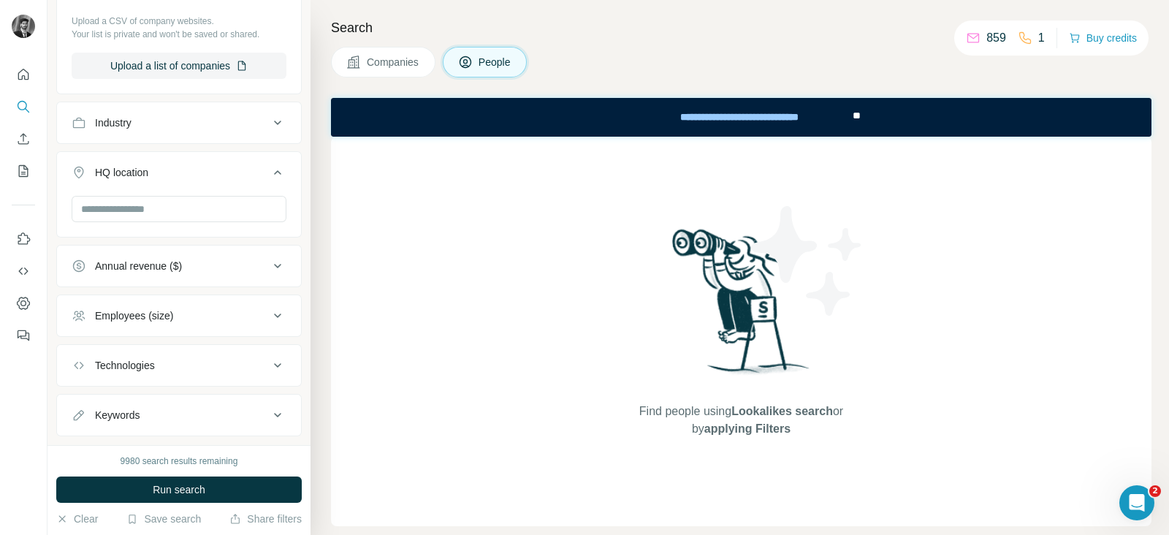
scroll to position [1980, 0]
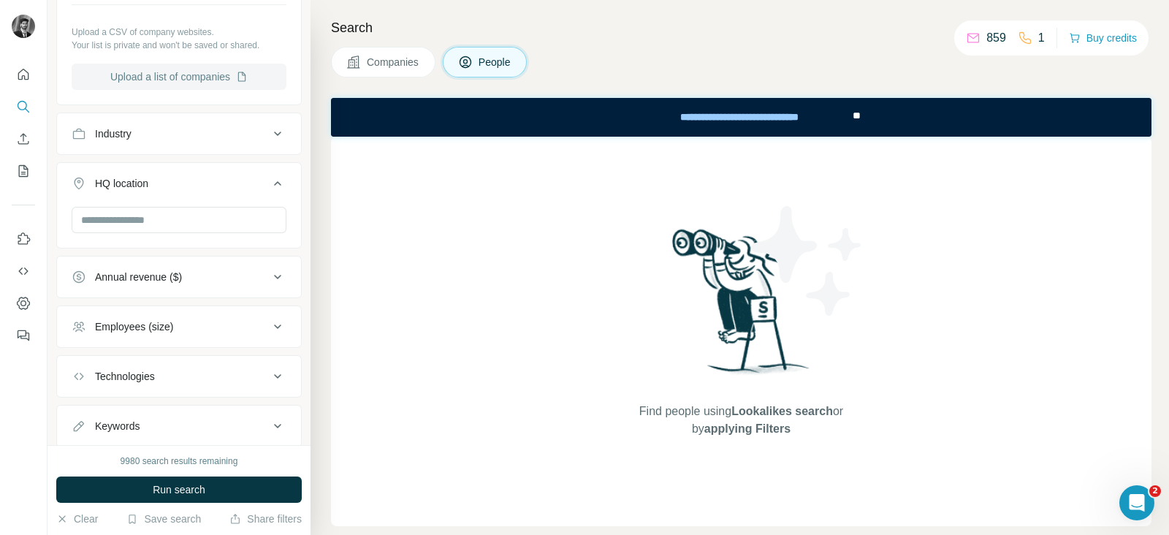
click at [188, 90] on button "Upload a list of companies" at bounding box center [179, 77] width 215 height 26
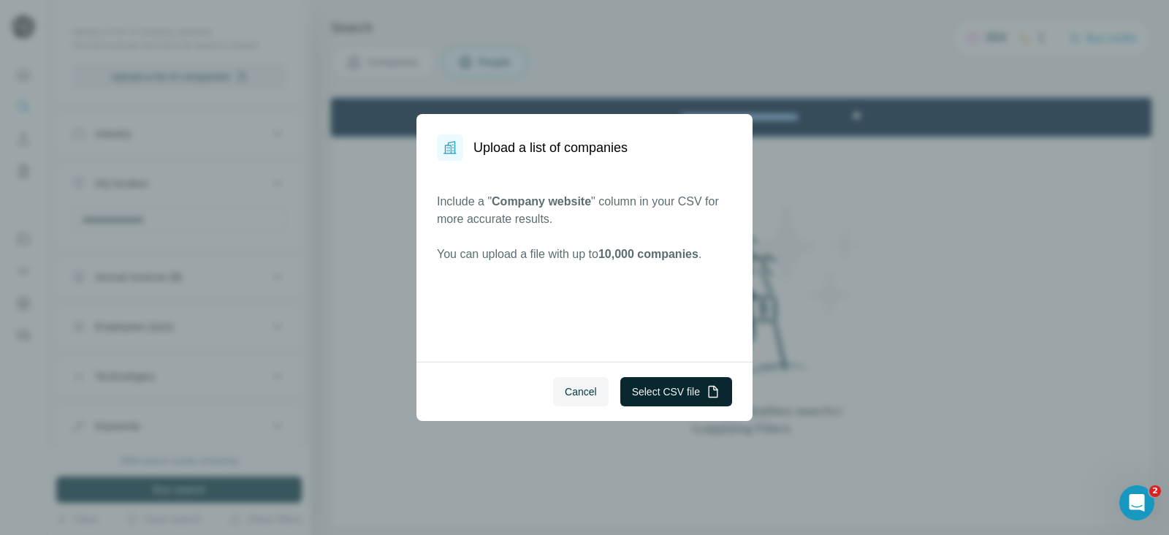
click at [650, 390] on button "Select CSV file" at bounding box center [676, 391] width 112 height 29
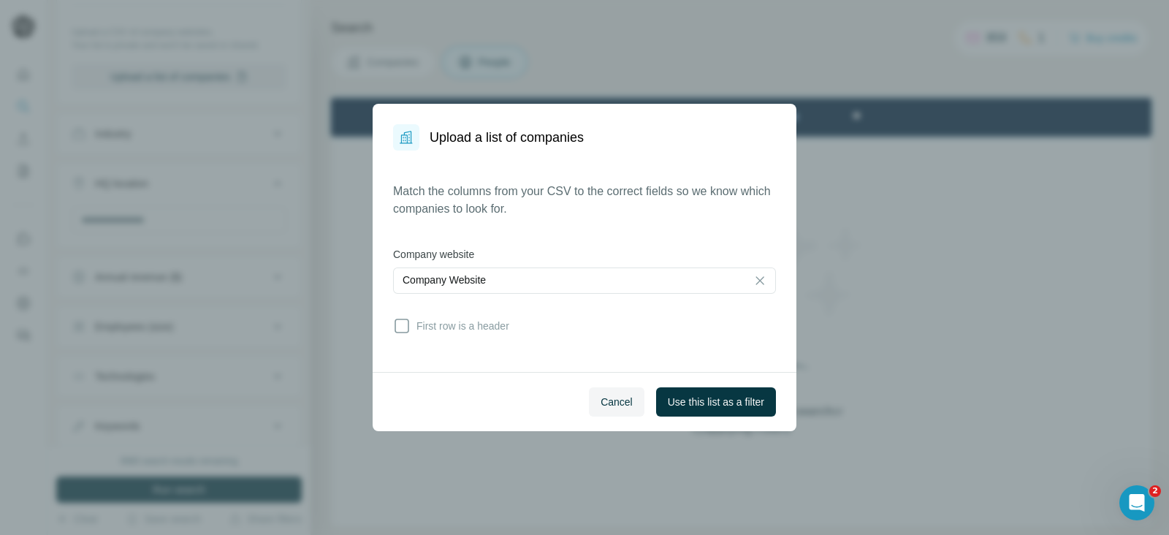
click at [406, 323] on icon at bounding box center [402, 326] width 18 height 18
click at [734, 409] on button "Use this list as a filter" at bounding box center [716, 401] width 120 height 29
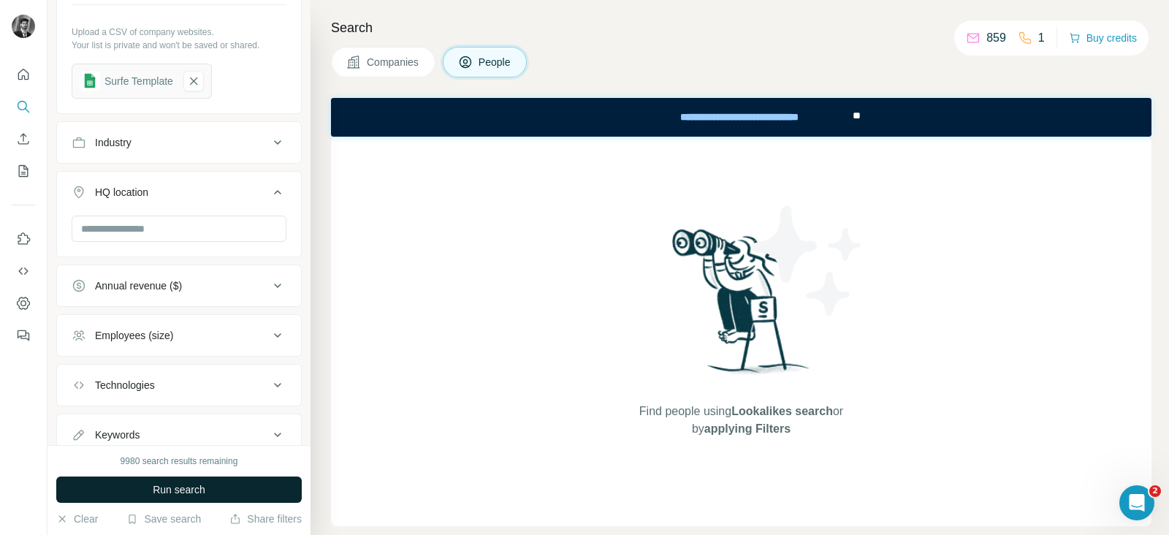
click at [193, 490] on span "Run search" at bounding box center [179, 489] width 53 height 15
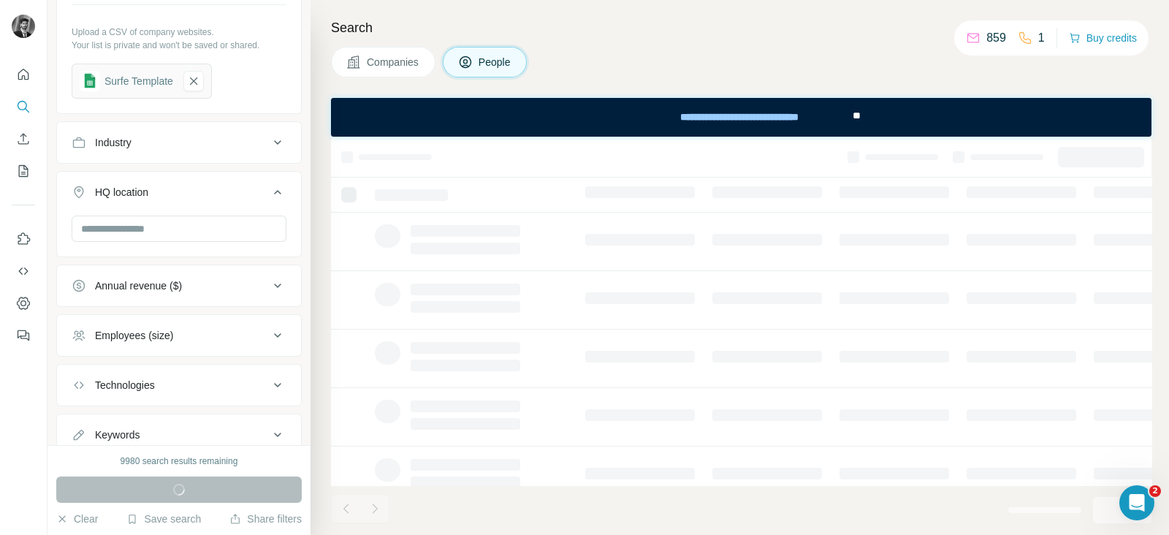
click at [381, 67] on span "Companies" at bounding box center [393, 62] width 53 height 15
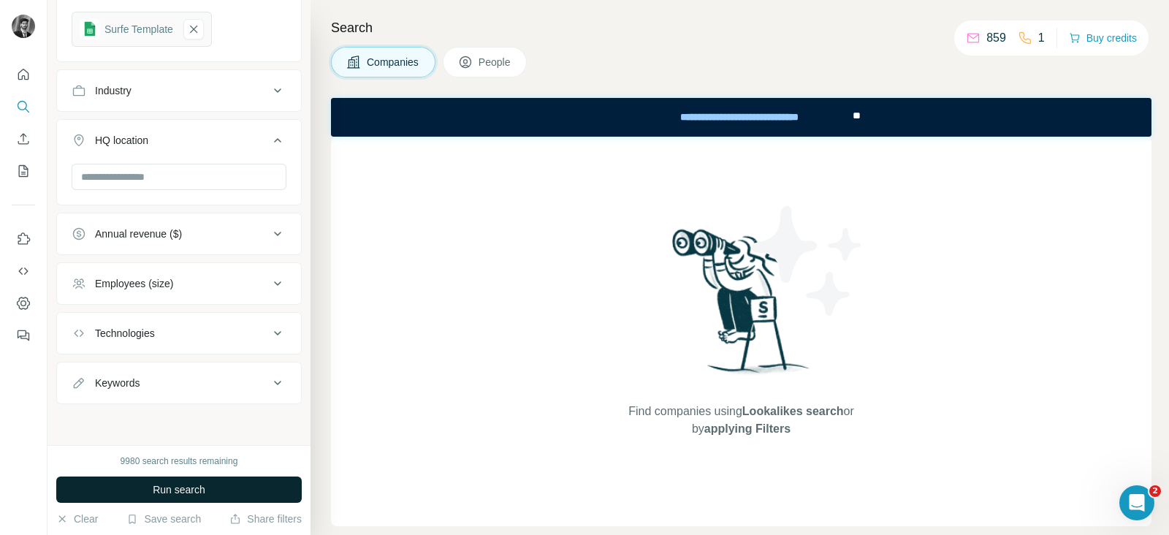
scroll to position [281, 0]
click at [197, 484] on span "Run search" at bounding box center [179, 489] width 53 height 15
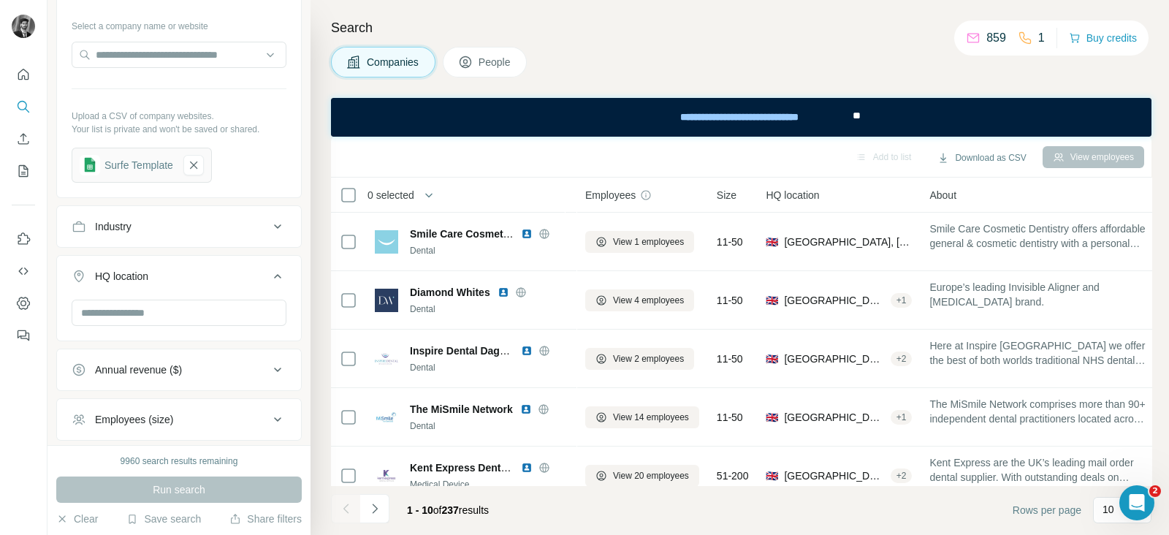
scroll to position [149, 0]
click at [187, 311] on input "text" at bounding box center [179, 311] width 215 height 26
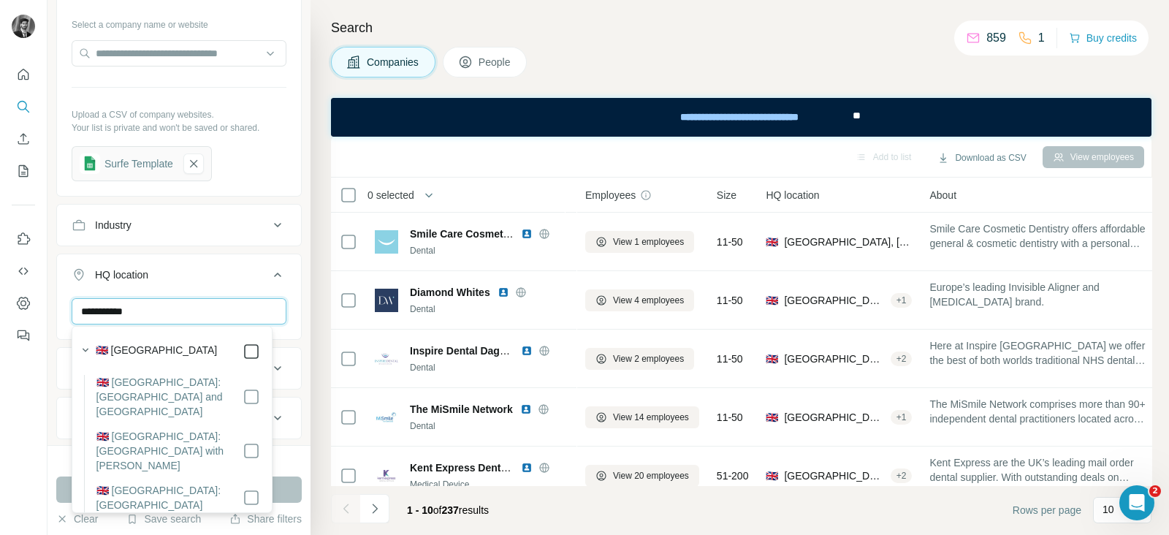
type input "**********"
click at [283, 278] on button "HQ location 1" at bounding box center [179, 277] width 244 height 41
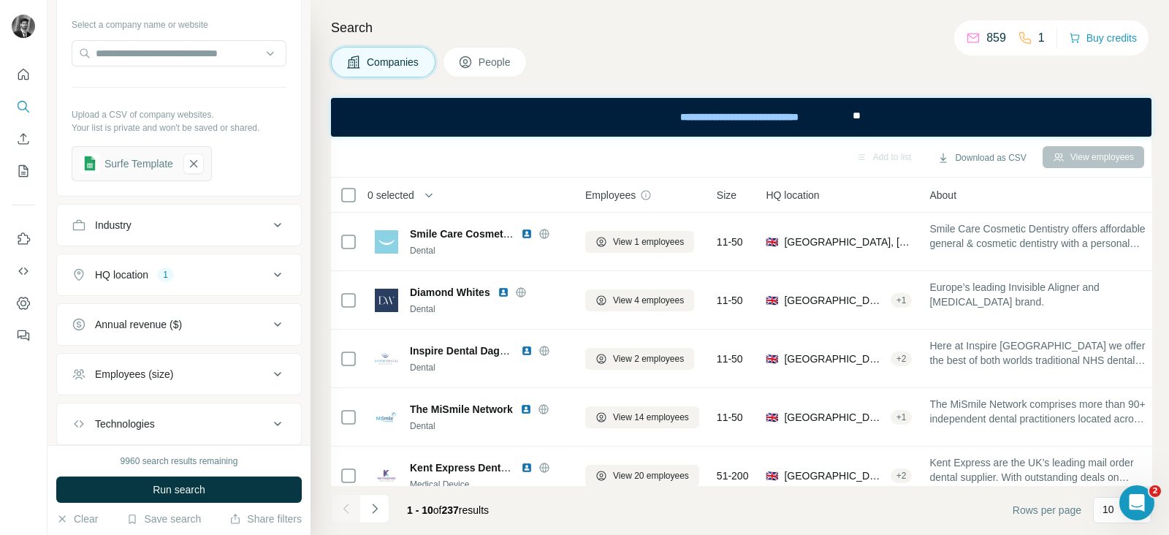
scroll to position [237, 0]
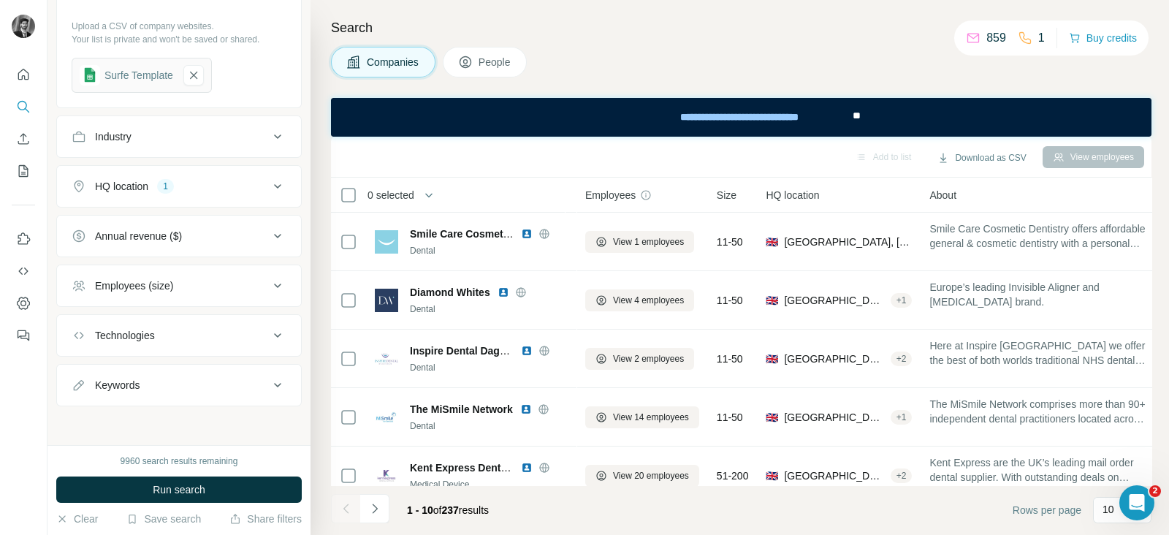
click at [269, 287] on icon at bounding box center [278, 286] width 18 height 18
click at [80, 330] on ul "0-1 2-10 11-50 51-200 201-500 501-1K 1K-5K 5K-10K 10K-50K 50K-100K 100K-500K 50…" at bounding box center [179, 467] width 215 height 316
click at [81, 338] on icon at bounding box center [81, 345] width 18 height 18
click at [80, 367] on icon at bounding box center [81, 372] width 18 height 18
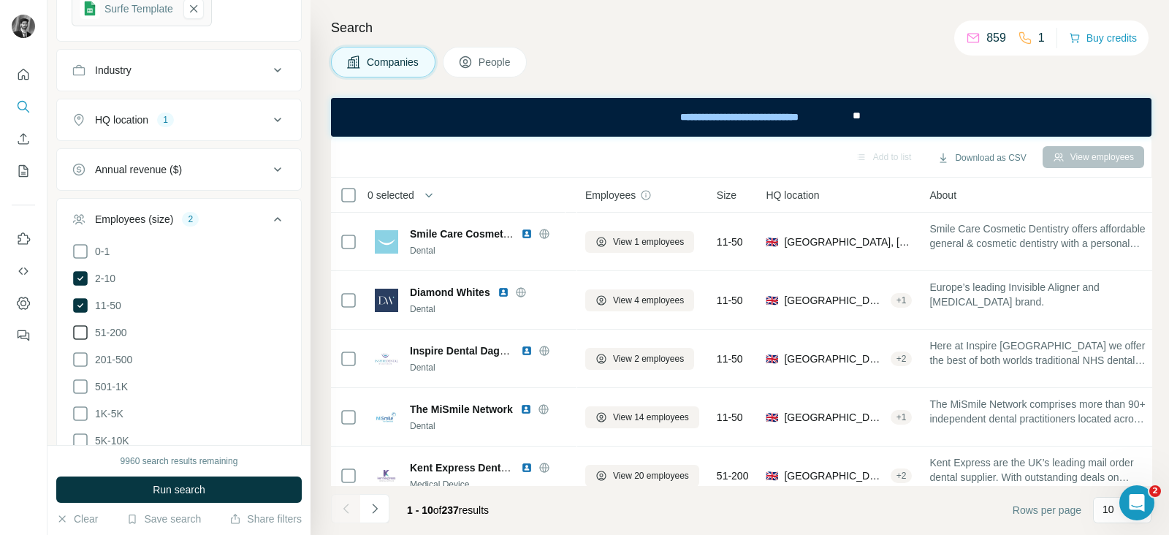
scroll to position [306, 0]
click at [84, 326] on icon at bounding box center [81, 330] width 18 height 18
click at [215, 487] on button "Run search" at bounding box center [178, 489] width 245 height 26
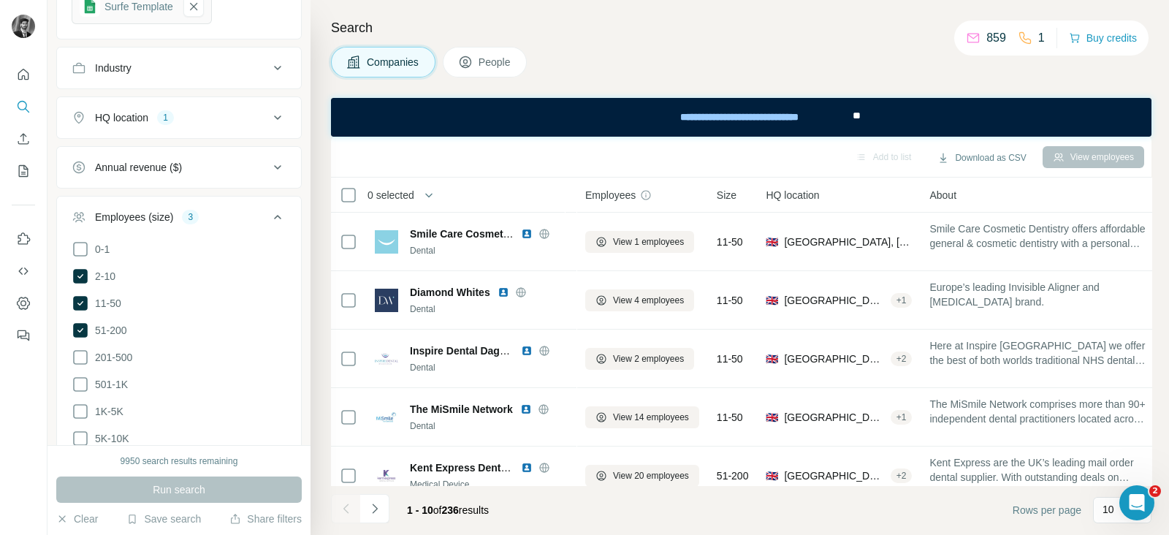
click at [610, 59] on div "Companies People" at bounding box center [741, 62] width 820 height 31
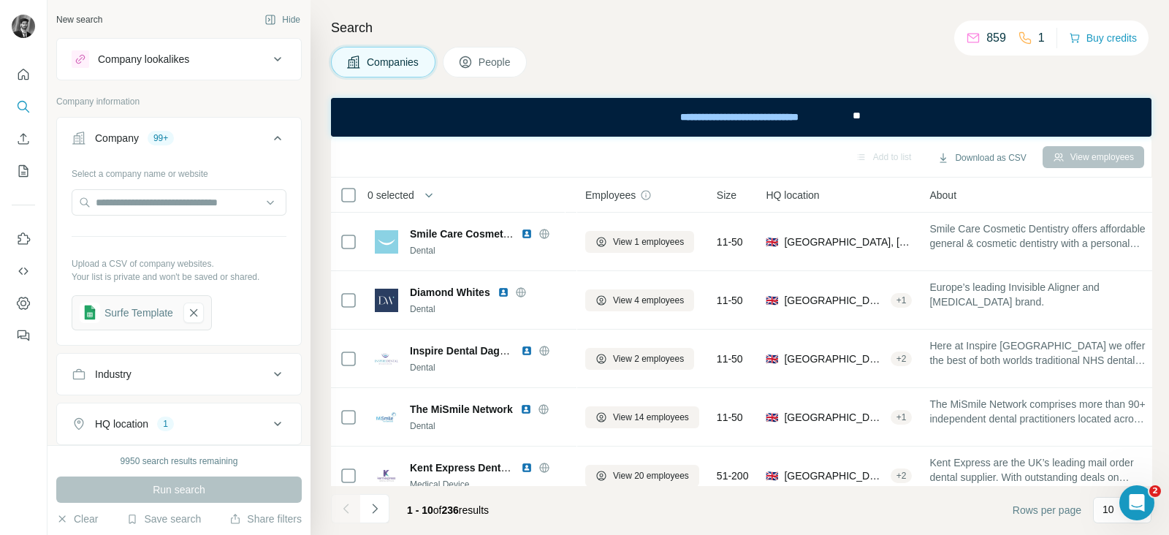
click at [488, 64] on span "People" at bounding box center [496, 62] width 34 height 15
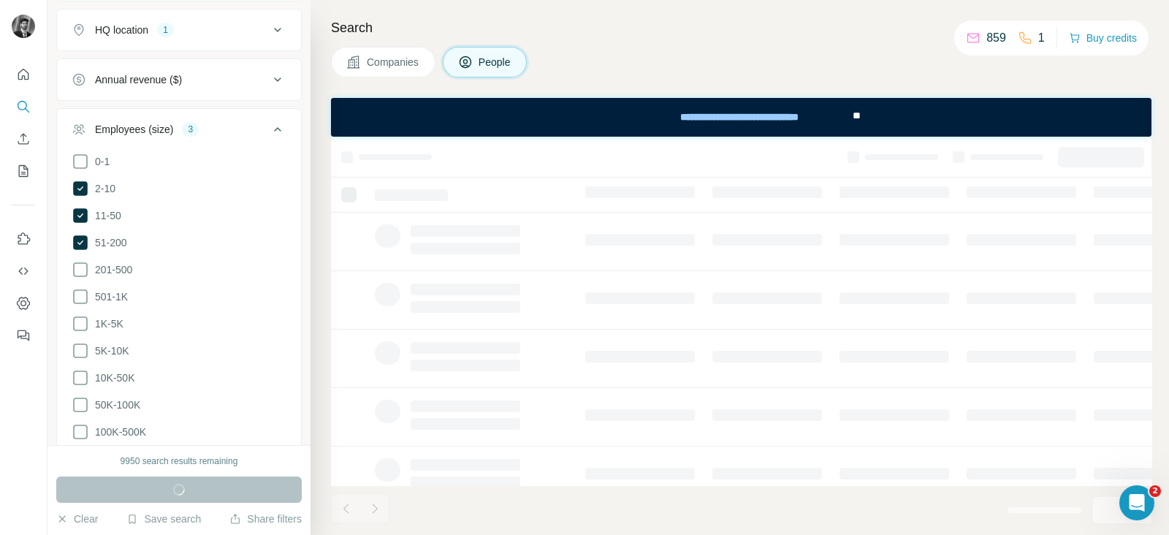
scroll to position [639, 0]
